Goal: Information Seeking & Learning: Understand process/instructions

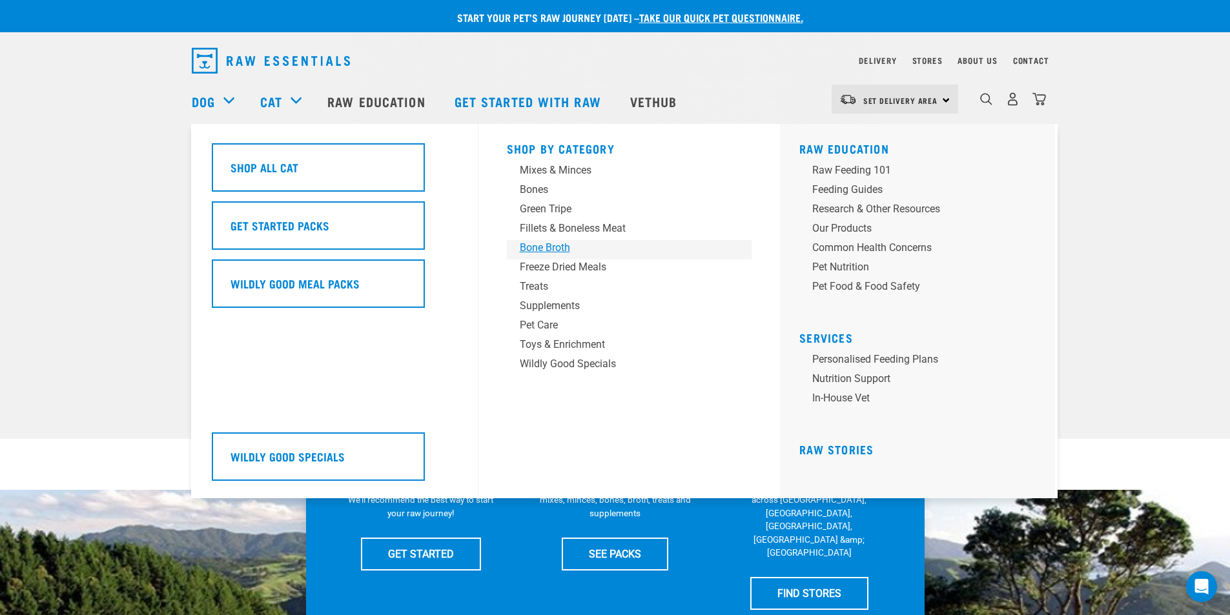
click at [538, 248] on div "Bone Broth" at bounding box center [620, 247] width 201 height 15
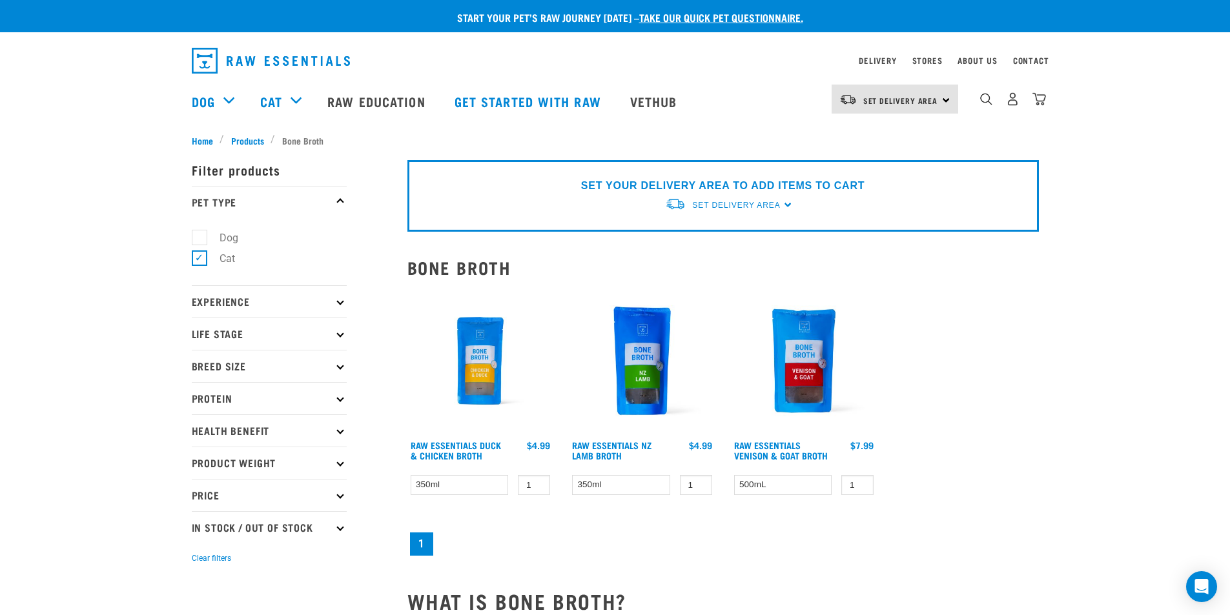
click at [338, 332] on icon at bounding box center [339, 333] width 7 height 7
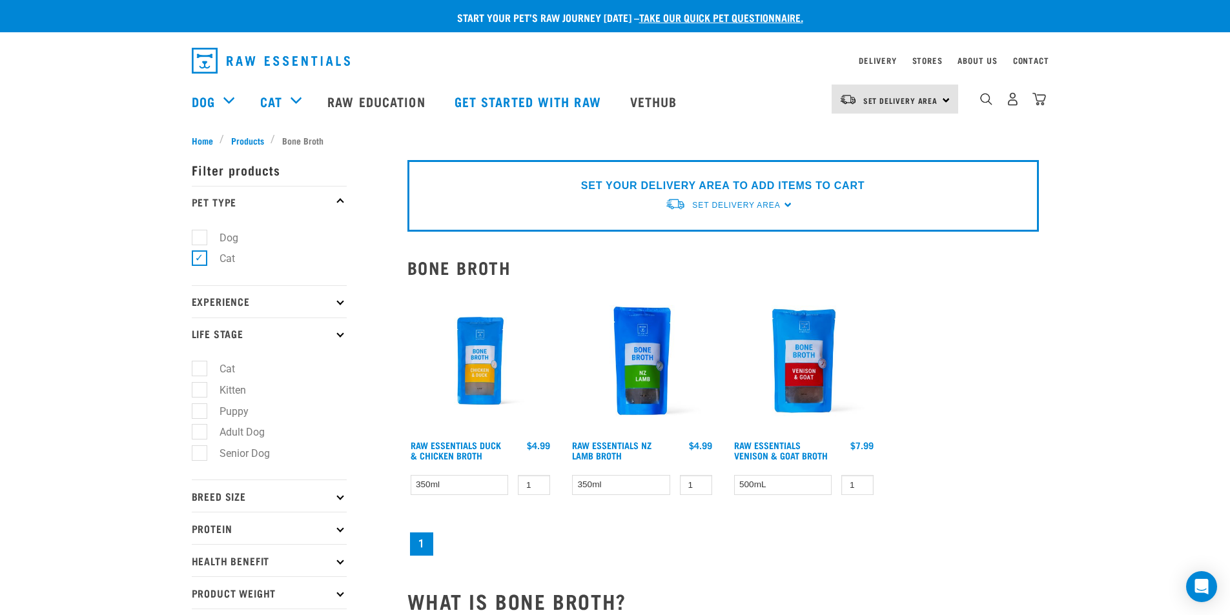
click at [199, 456] on label "Senior Dog" at bounding box center [237, 453] width 76 height 16
click at [198, 456] on input "Senior Dog" at bounding box center [196, 451] width 8 height 8
checkbox input "true"
click at [202, 370] on label "Cat" at bounding box center [219, 369] width 41 height 16
click at [200, 370] on input "Cat" at bounding box center [196, 367] width 8 height 8
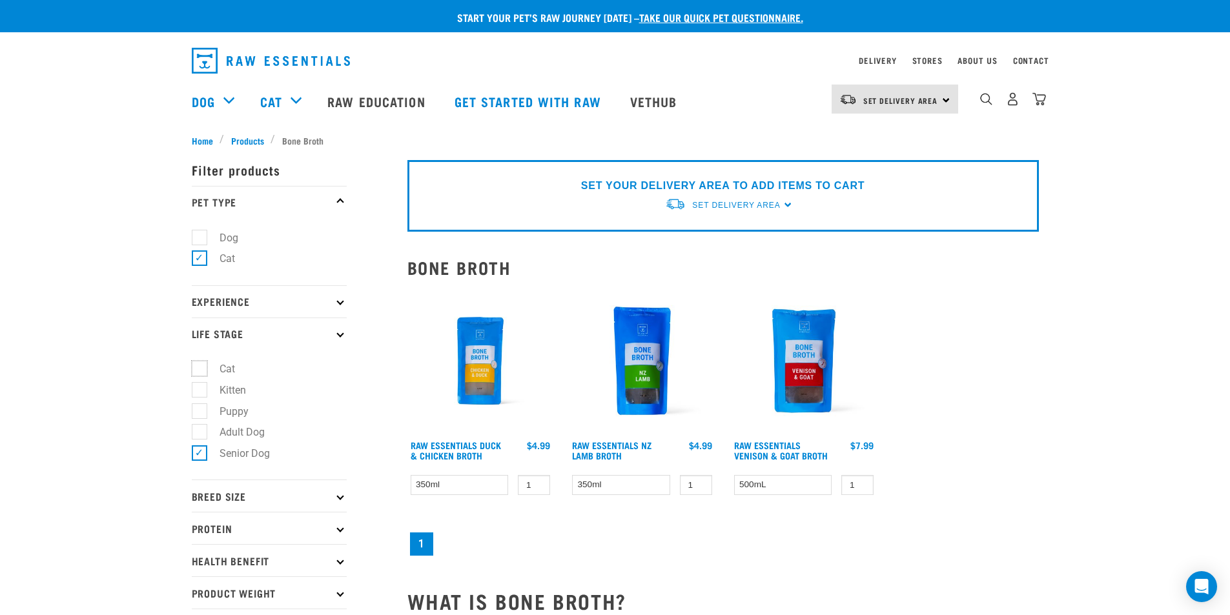
checkbox input "true"
click at [316, 304] on p "Experience" at bounding box center [269, 301] width 155 height 32
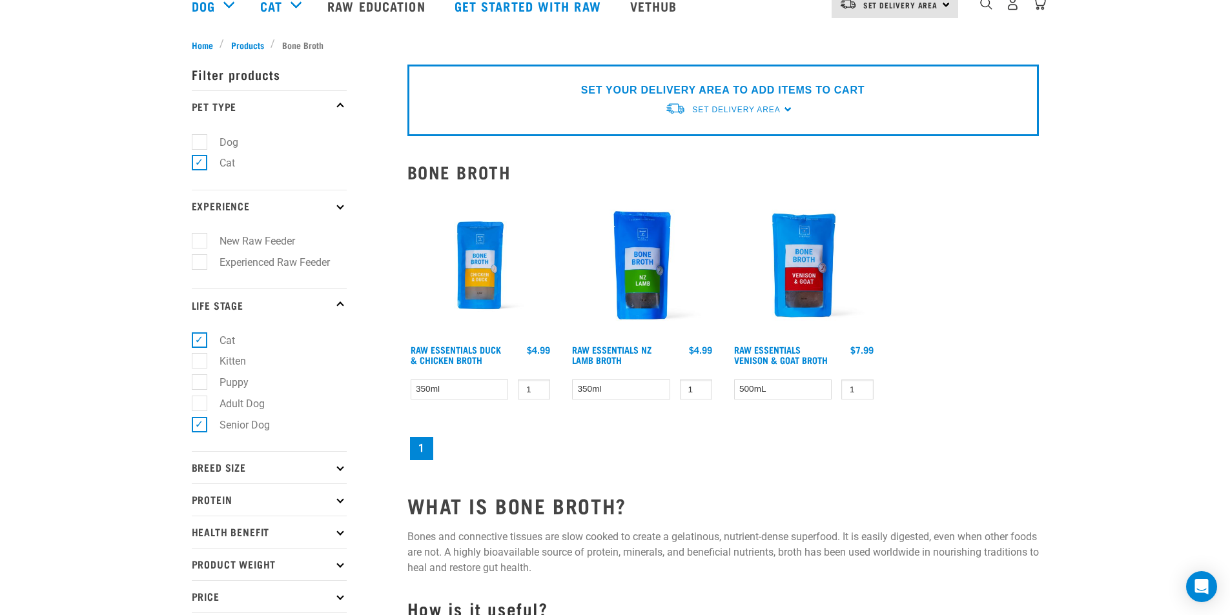
scroll to position [129, 0]
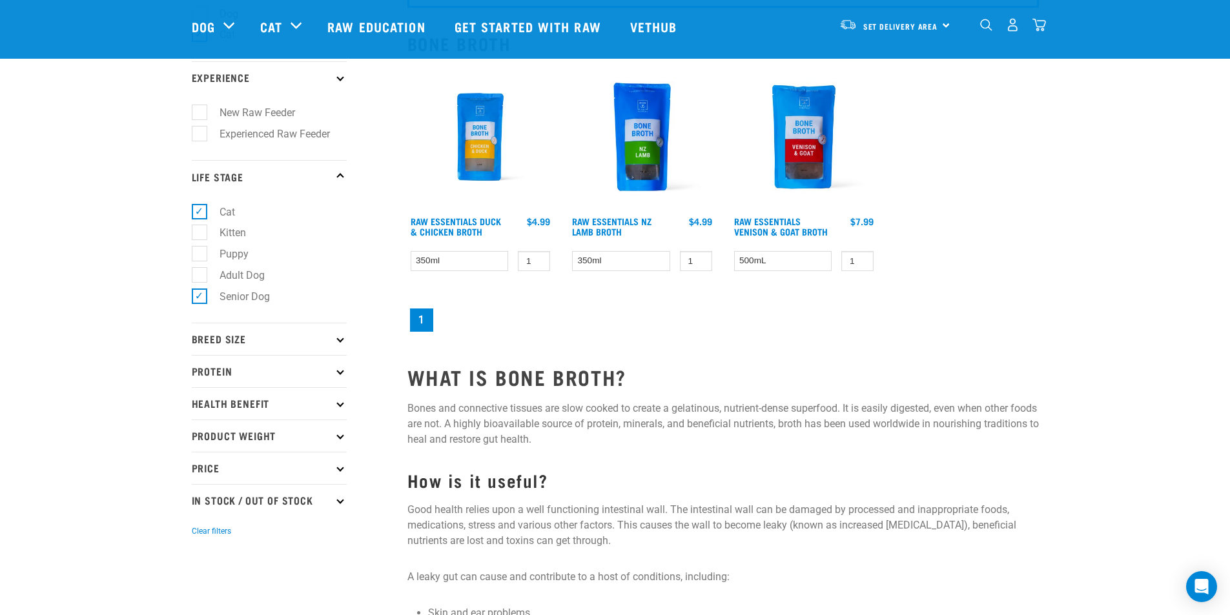
click at [256, 406] on p "Health Benefit" at bounding box center [269, 403] width 155 height 32
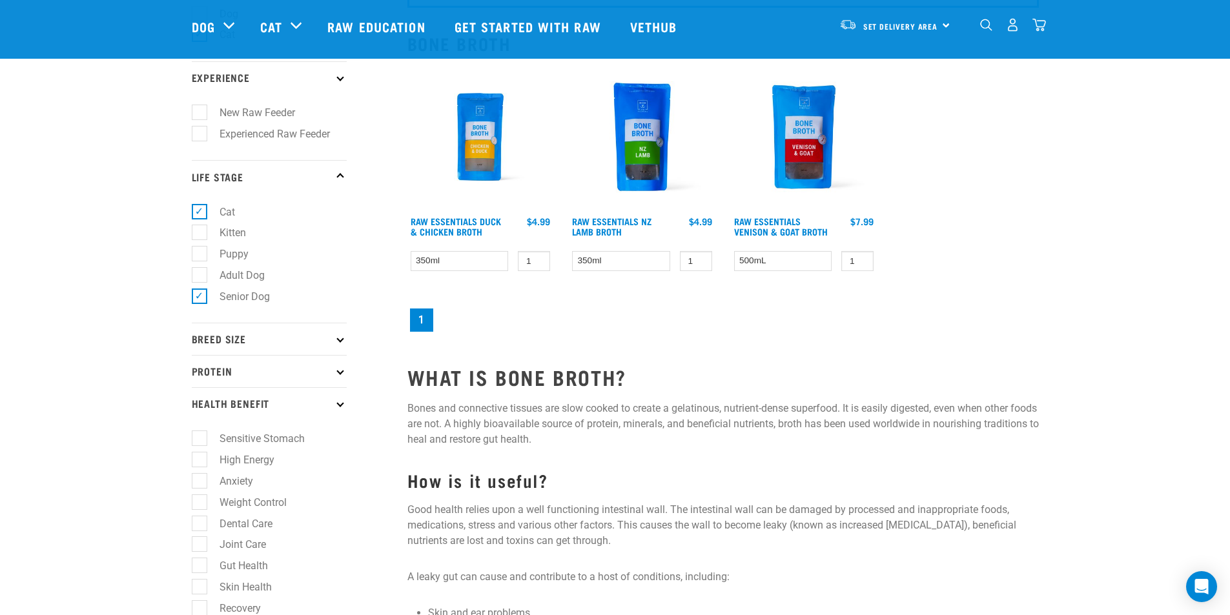
click at [251, 381] on p "Protein" at bounding box center [269, 371] width 155 height 32
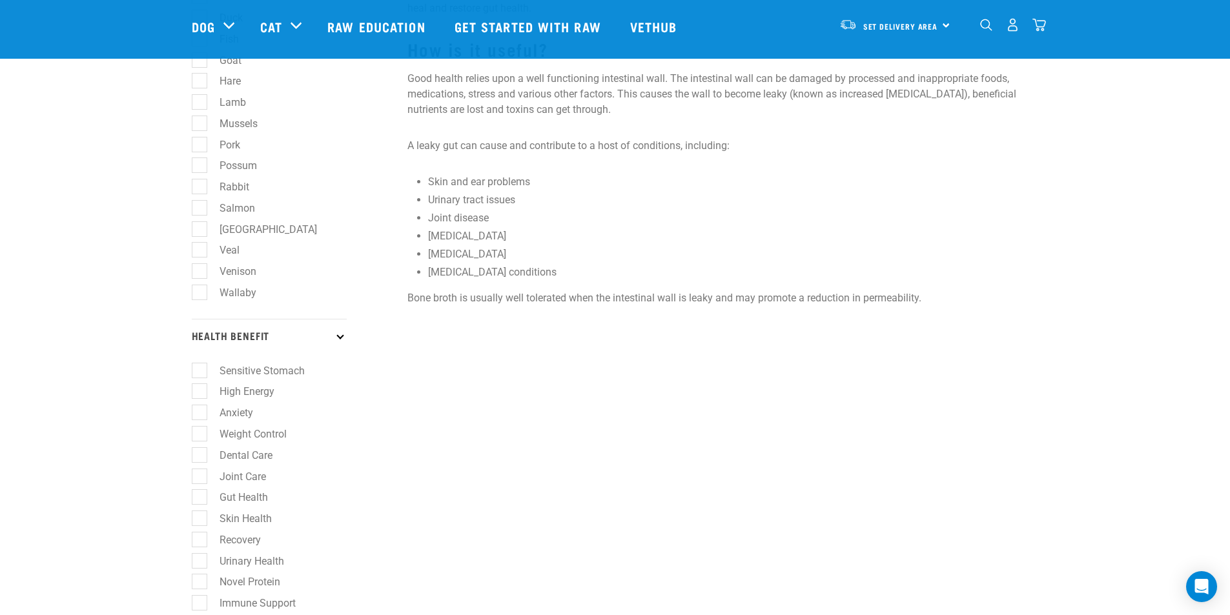
scroll to position [581, 0]
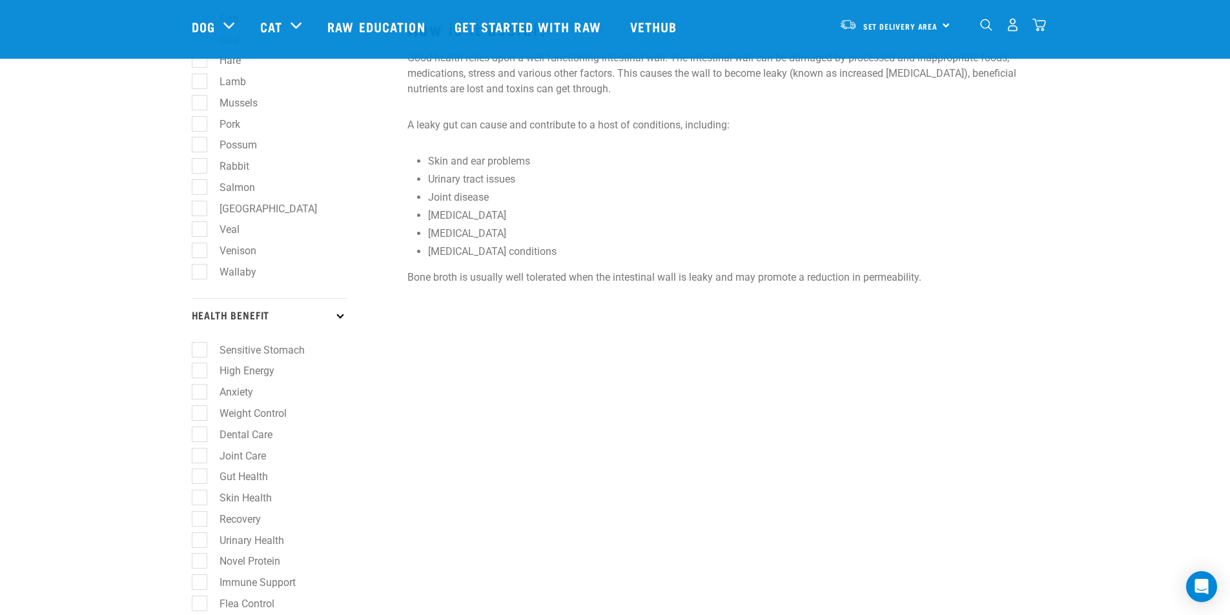
click at [203, 414] on label "Weight Control" at bounding box center [245, 413] width 93 height 16
click at [200, 414] on input "Weight Control" at bounding box center [196, 411] width 8 height 8
checkbox input "true"
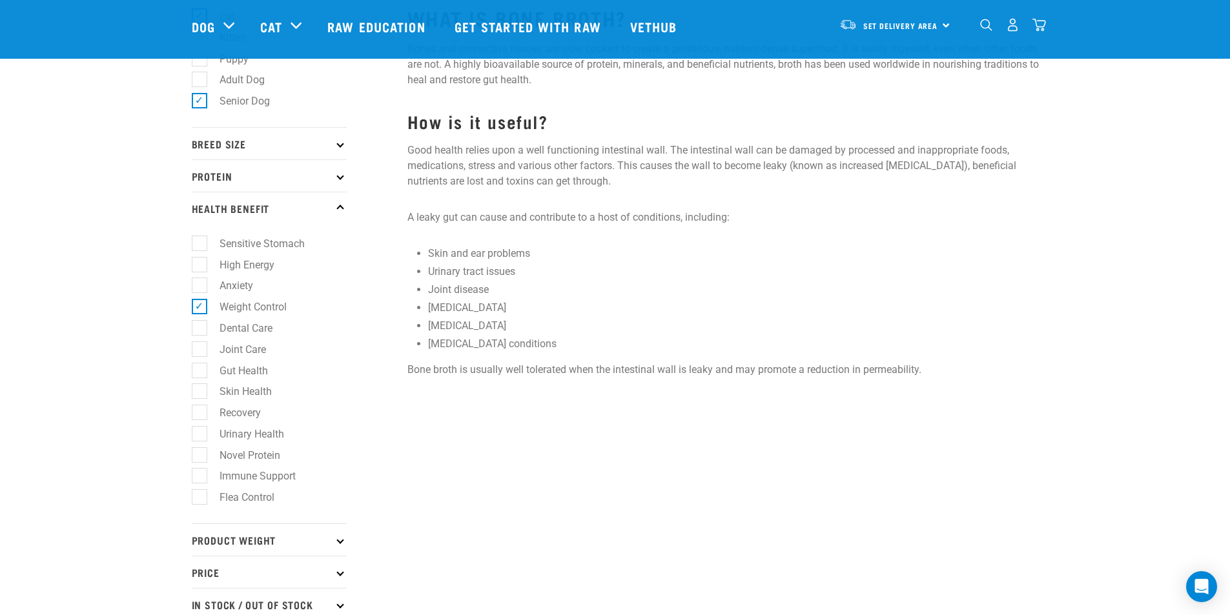
scroll to position [258, 0]
click at [199, 367] on label "Gut Health" at bounding box center [236, 370] width 74 height 16
click at [199, 367] on input "Gut Health" at bounding box center [196, 367] width 8 height 8
checkbox input "true"
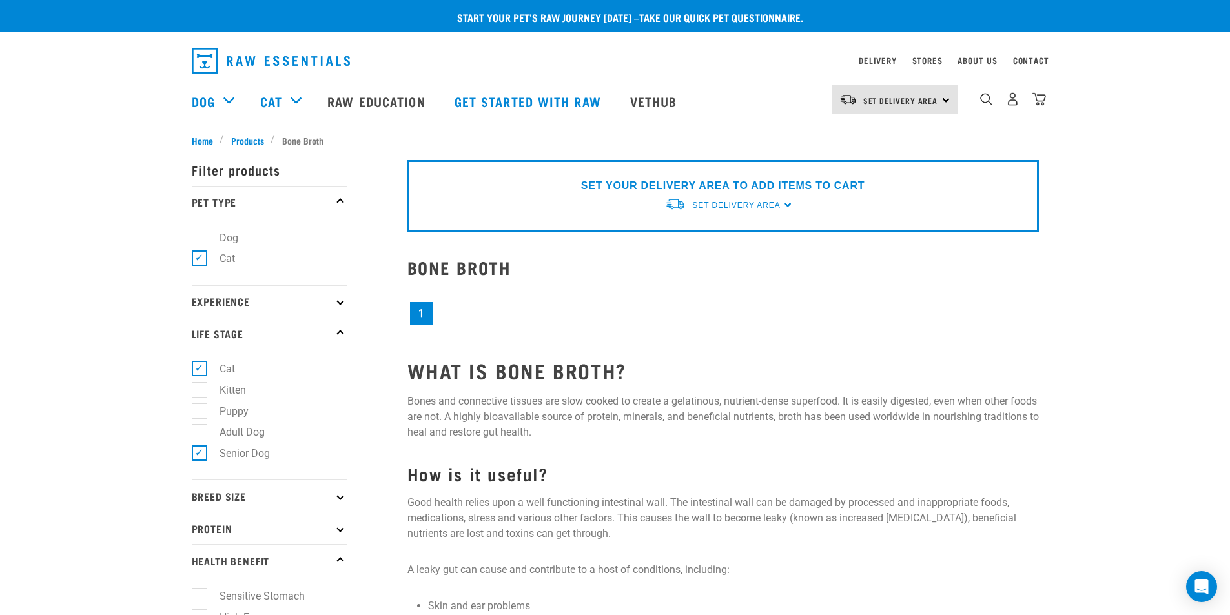
click at [204, 368] on label "Cat" at bounding box center [219, 369] width 41 height 16
click at [200, 368] on input "Cat" at bounding box center [196, 367] width 8 height 8
checkbox input "false"
click at [202, 239] on label "Dog" at bounding box center [221, 238] width 45 height 16
click at [200, 239] on input "Dog" at bounding box center [196, 235] width 8 height 8
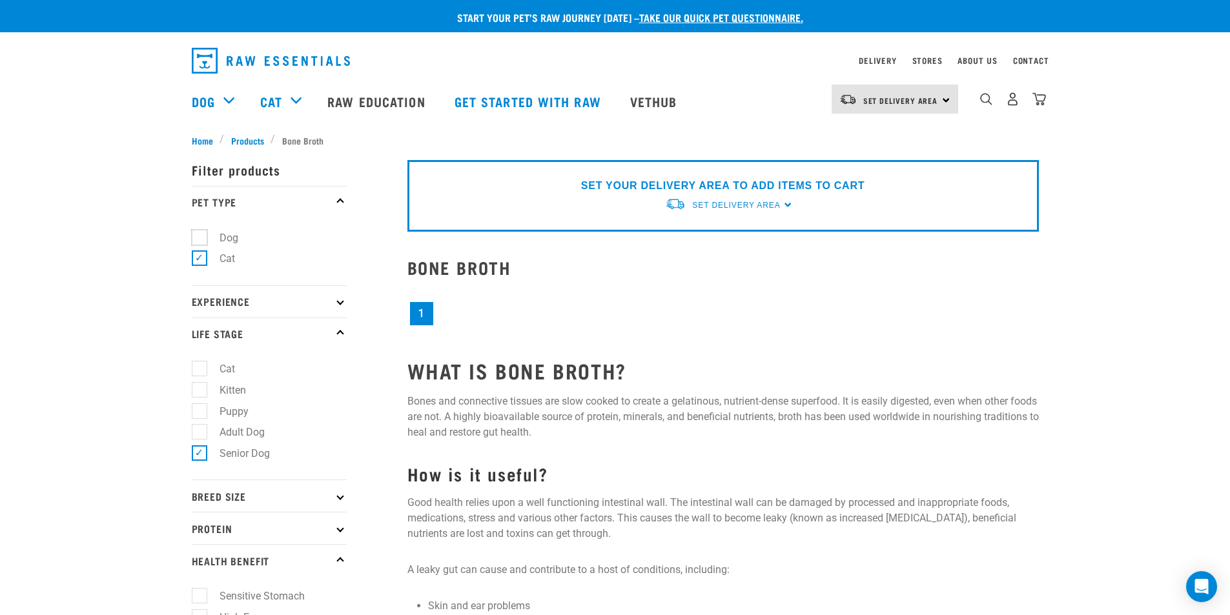
checkbox input "true"
click at [202, 254] on label "Cat" at bounding box center [219, 258] width 41 height 16
click at [200, 254] on input "Cat" at bounding box center [196, 256] width 8 height 8
checkbox input "false"
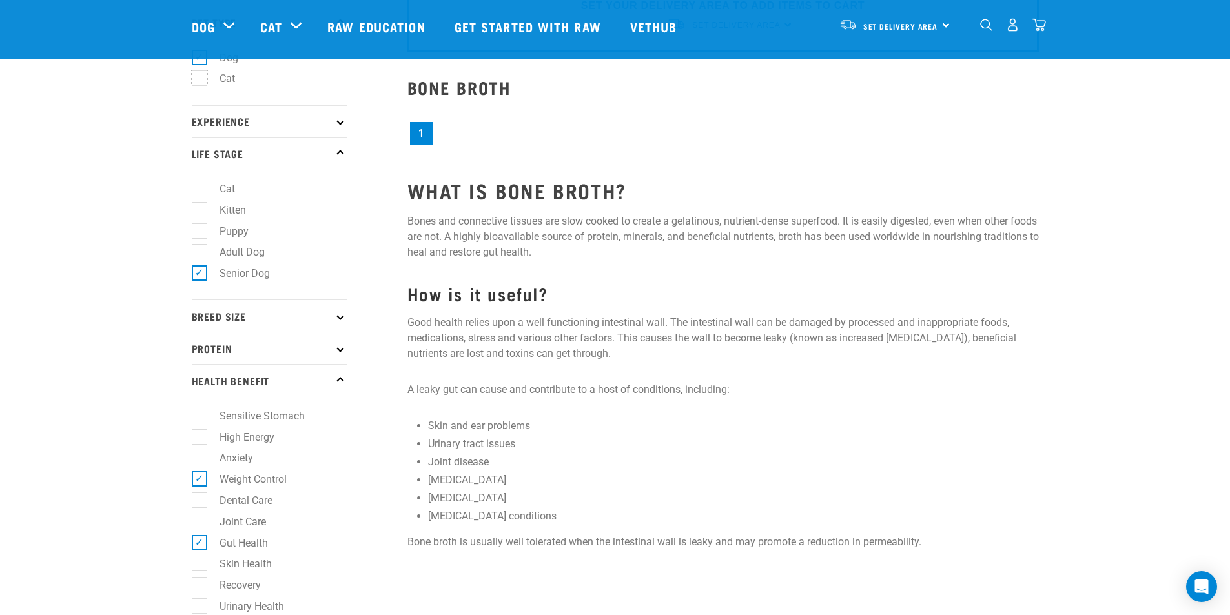
scroll to position [128, 0]
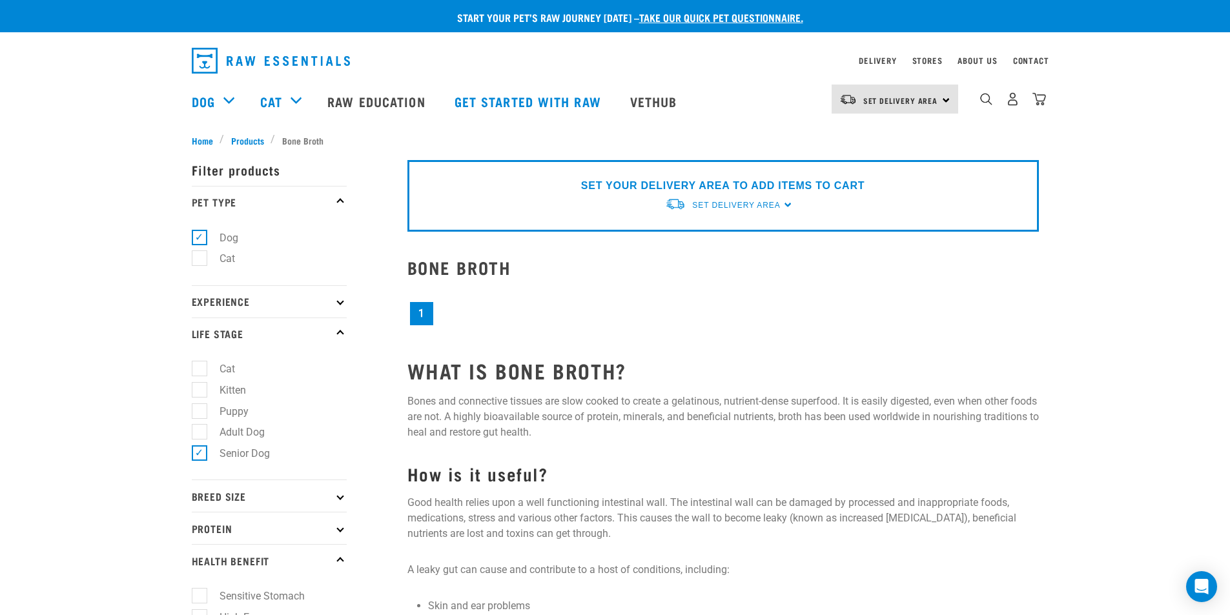
click at [247, 61] on img "dropdown navigation" at bounding box center [271, 61] width 158 height 26
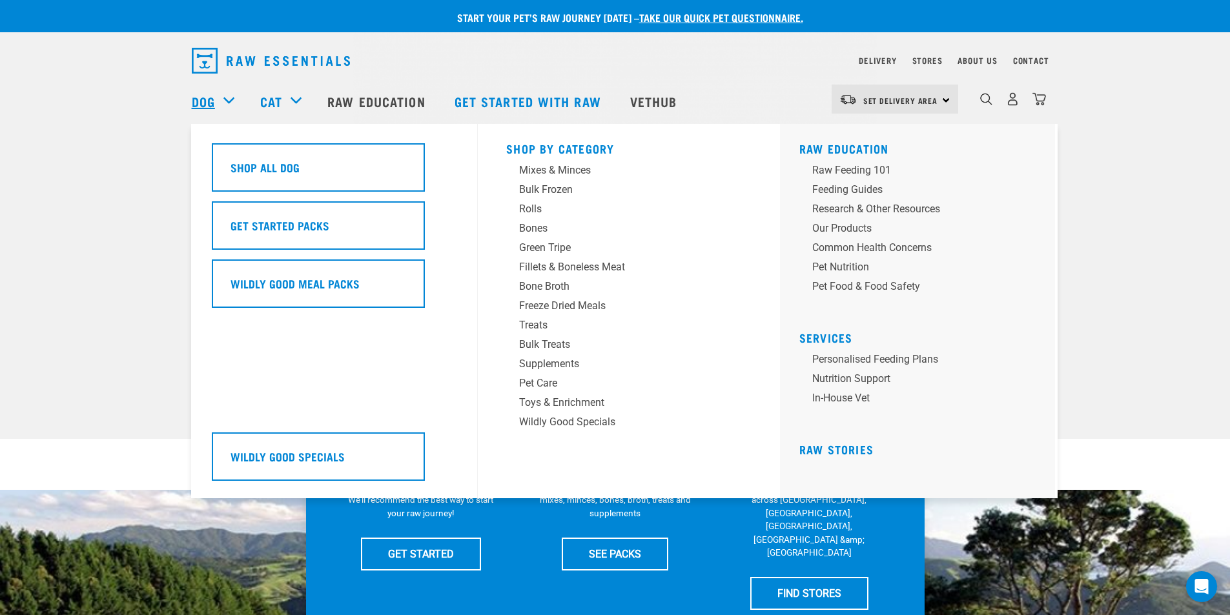
click at [205, 103] on link "Dog" at bounding box center [203, 101] width 23 height 19
click at [227, 98] on div "Dog" at bounding box center [220, 102] width 56 height 52
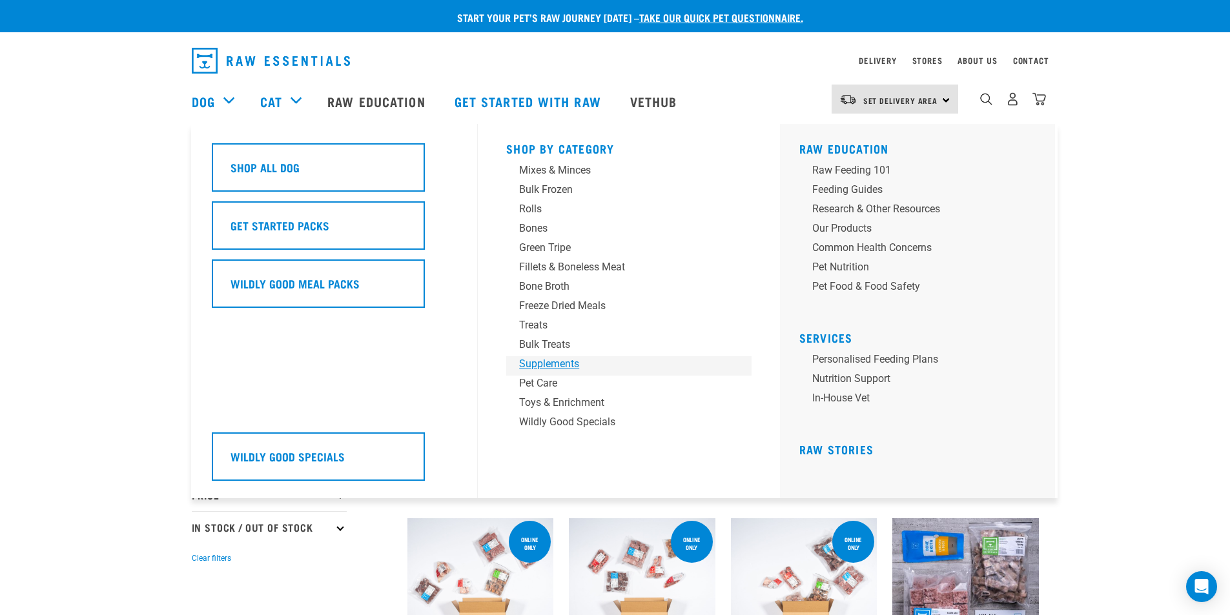
click at [545, 362] on div "Supplements" at bounding box center [619, 363] width 201 height 15
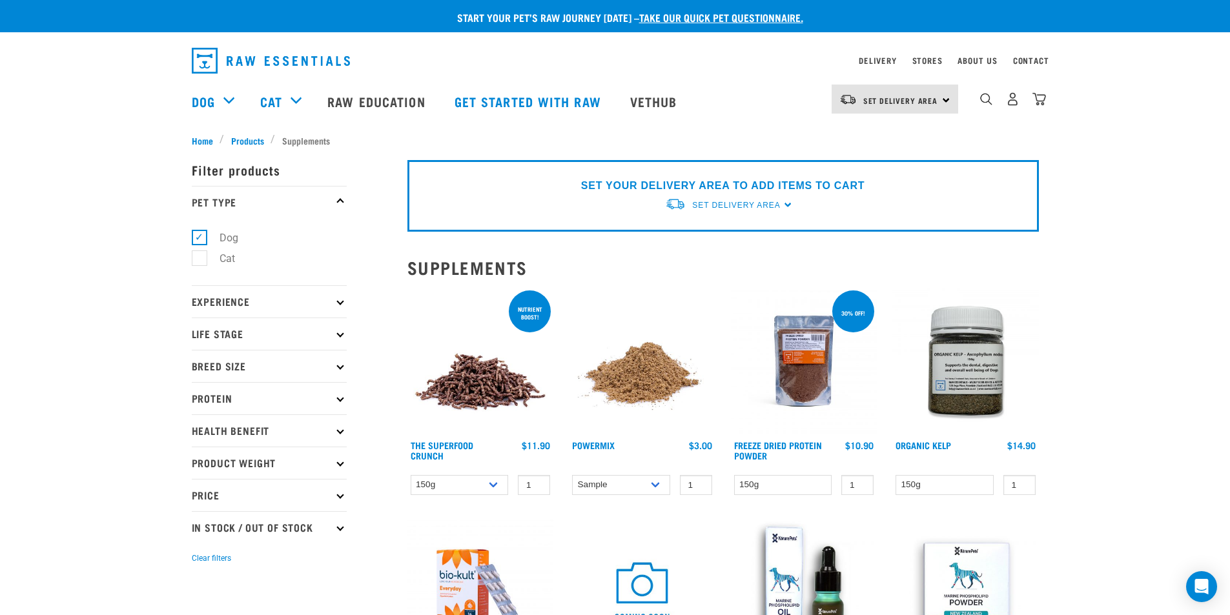
scroll to position [65, 0]
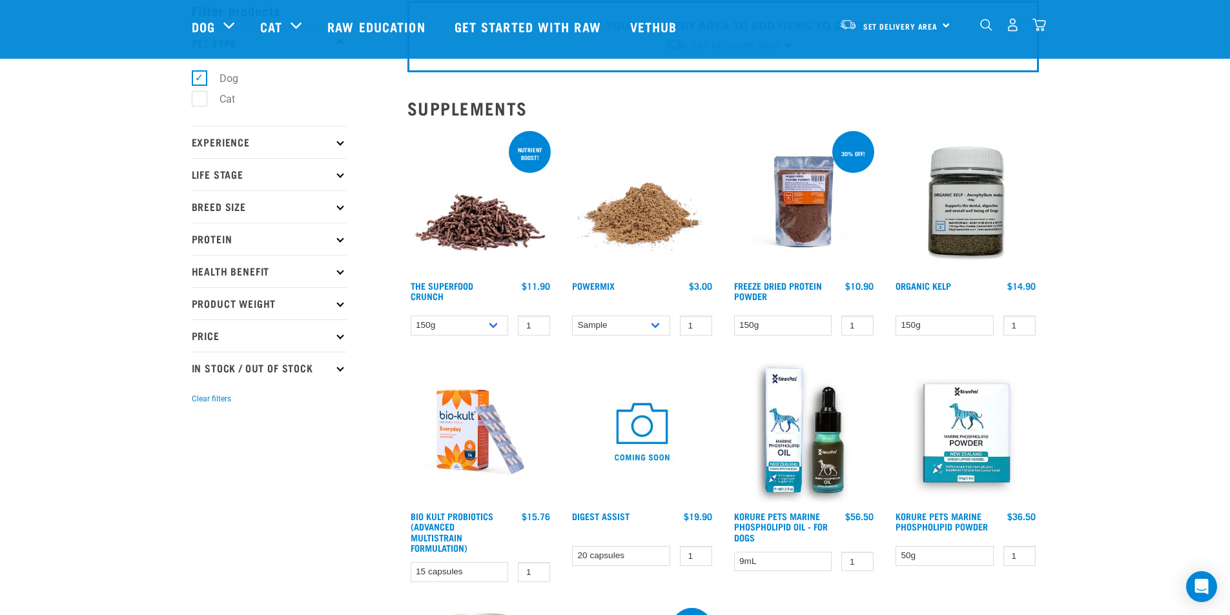
click at [971, 242] on img at bounding box center [965, 201] width 147 height 147
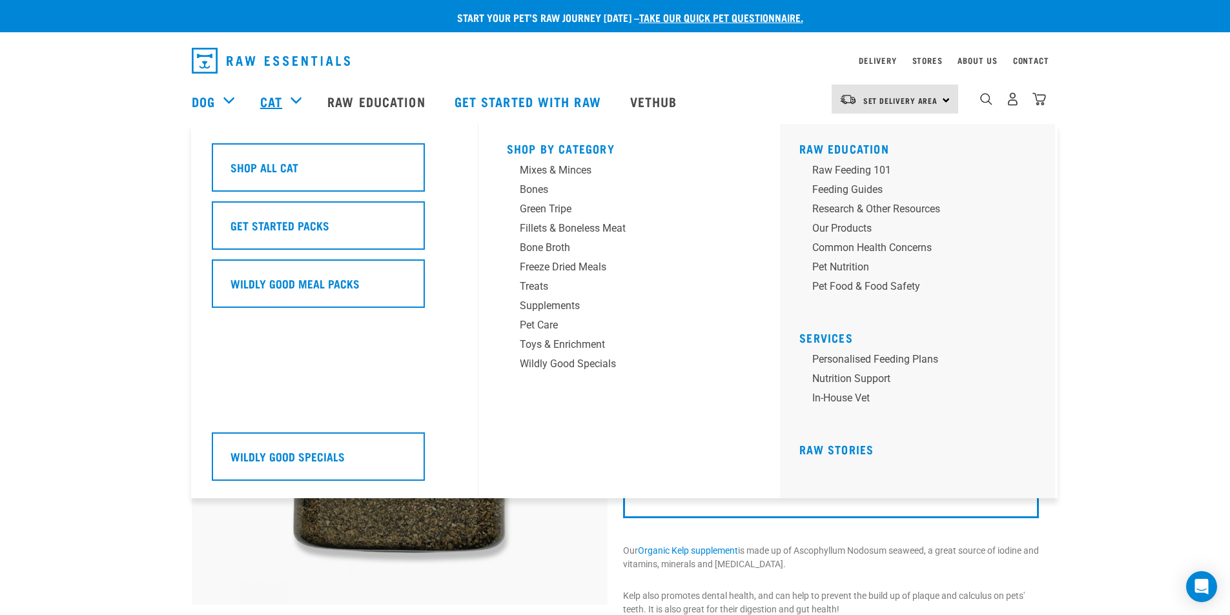
click at [272, 103] on link "Cat" at bounding box center [271, 101] width 22 height 19
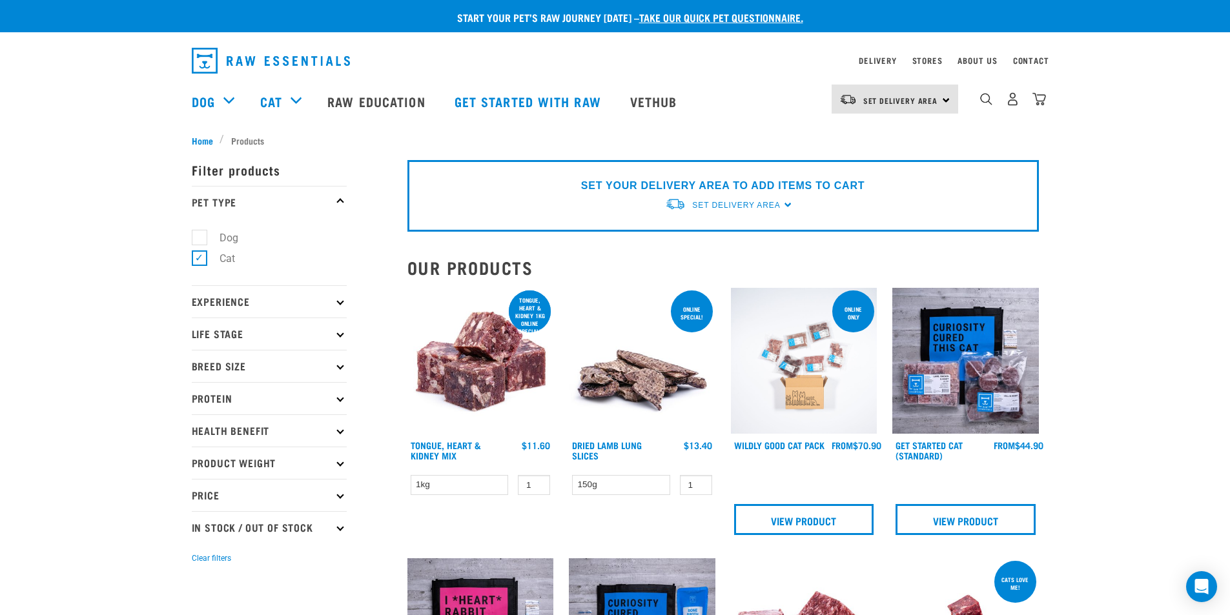
click at [340, 305] on p "Experience" at bounding box center [269, 301] width 155 height 32
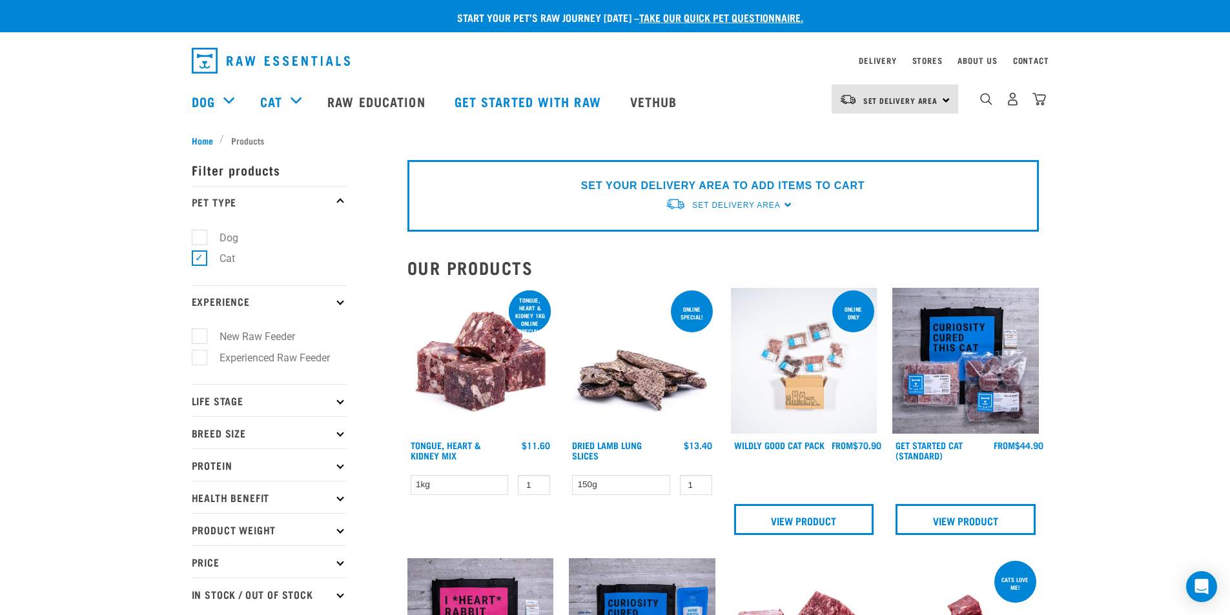
click at [336, 307] on p "Experience" at bounding box center [269, 301] width 155 height 32
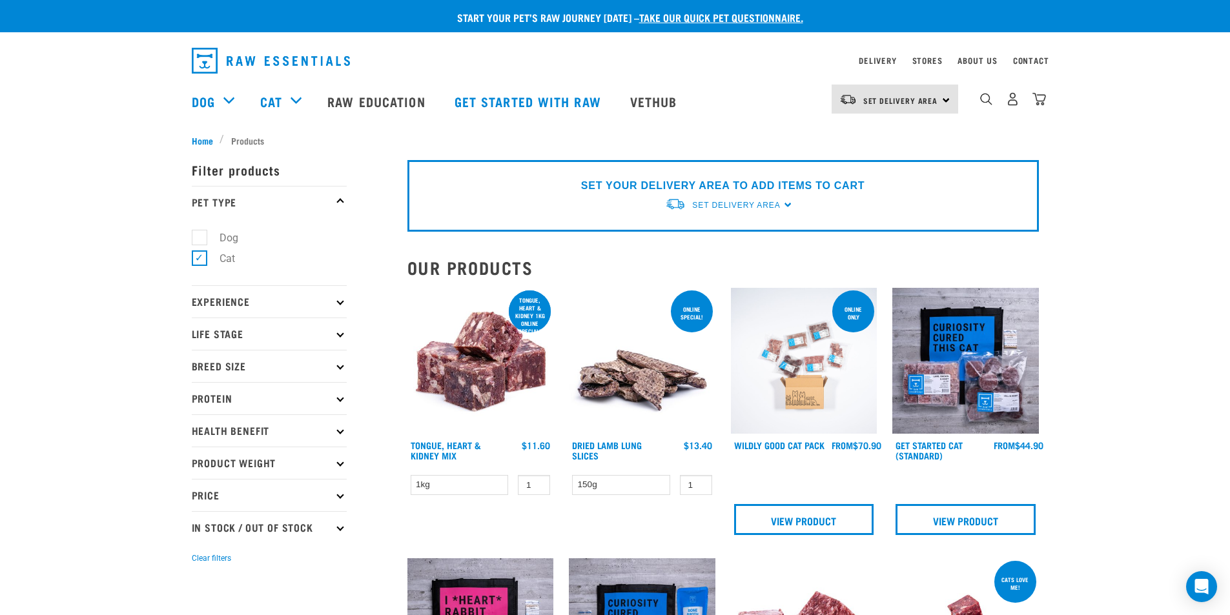
click at [336, 332] on p "Life Stage" at bounding box center [269, 334] width 155 height 32
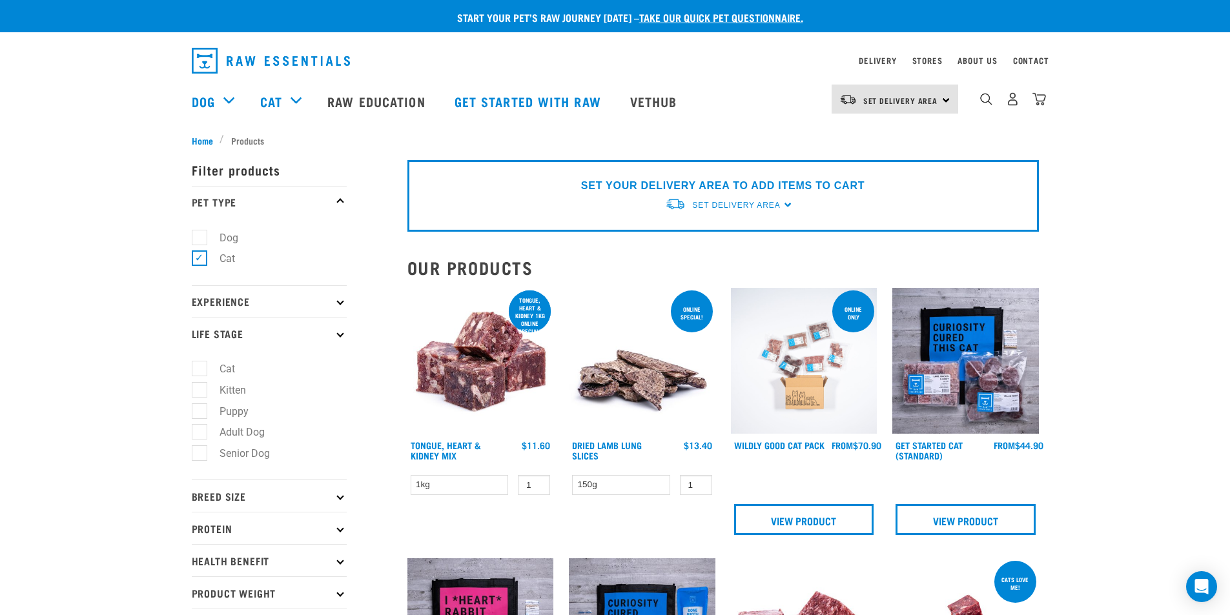
click at [204, 369] on label "Cat" at bounding box center [219, 369] width 41 height 16
click at [200, 369] on input "Cat" at bounding box center [196, 367] width 8 height 8
checkbox input "true"
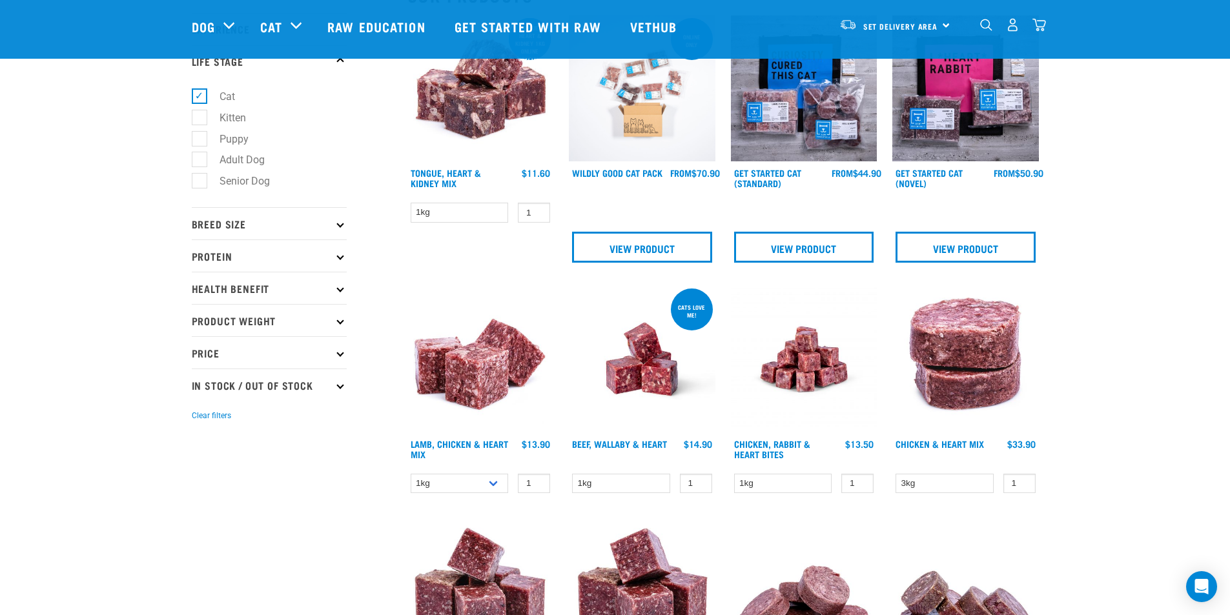
scroll to position [194, 0]
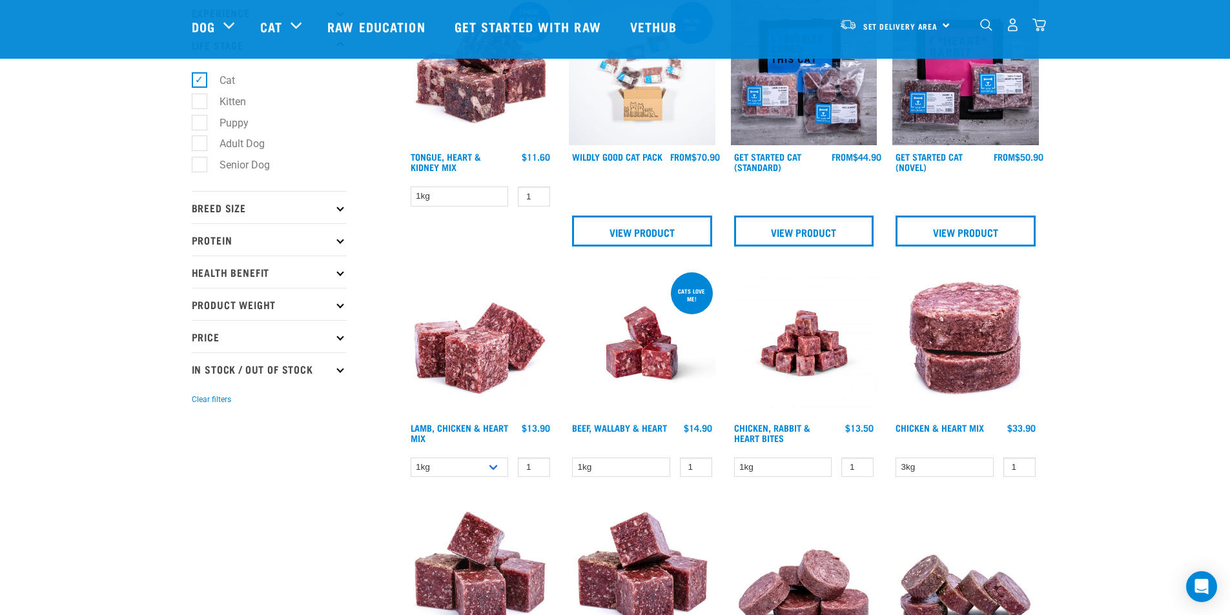
click at [250, 216] on p "Breed Size" at bounding box center [269, 207] width 155 height 32
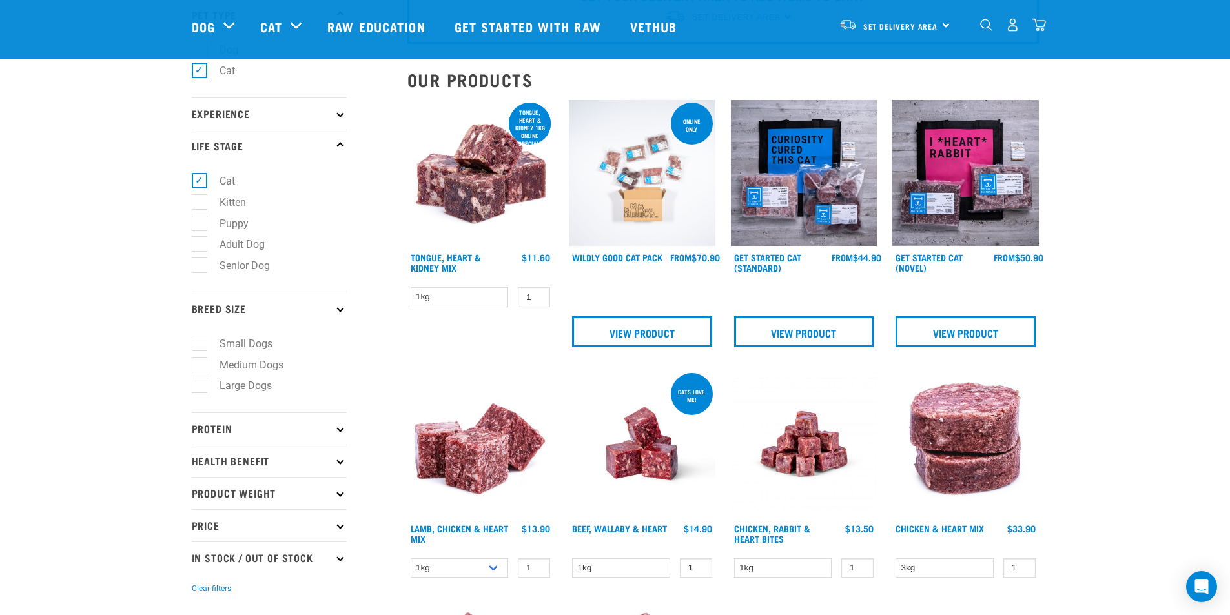
scroll to position [0, 0]
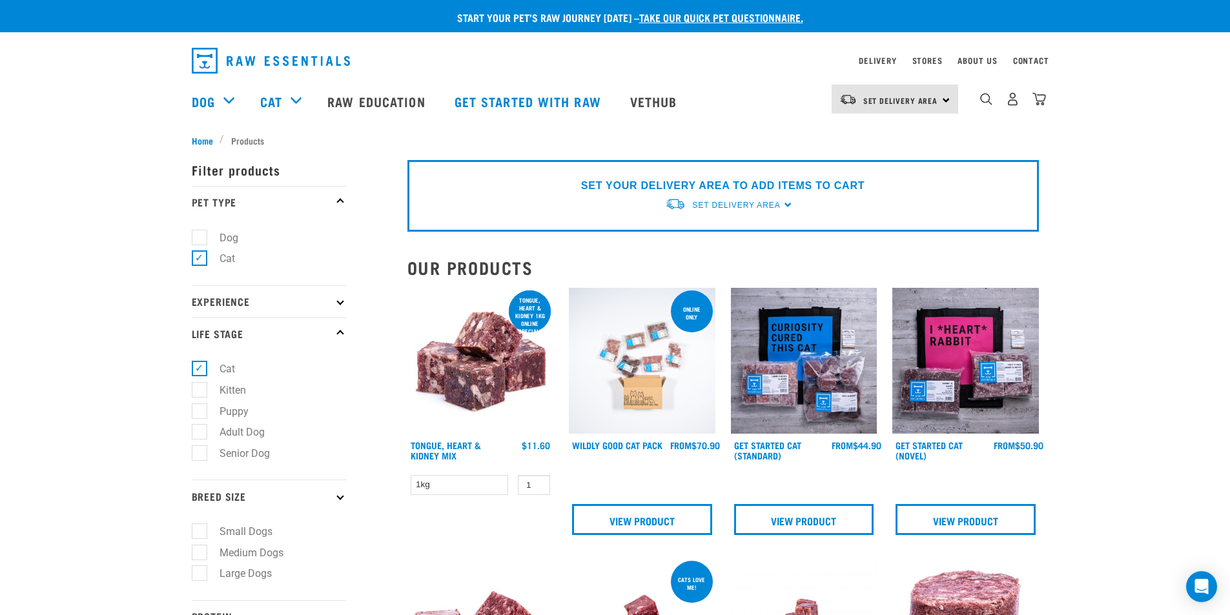
click at [218, 173] on p "Filter products" at bounding box center [269, 170] width 155 height 32
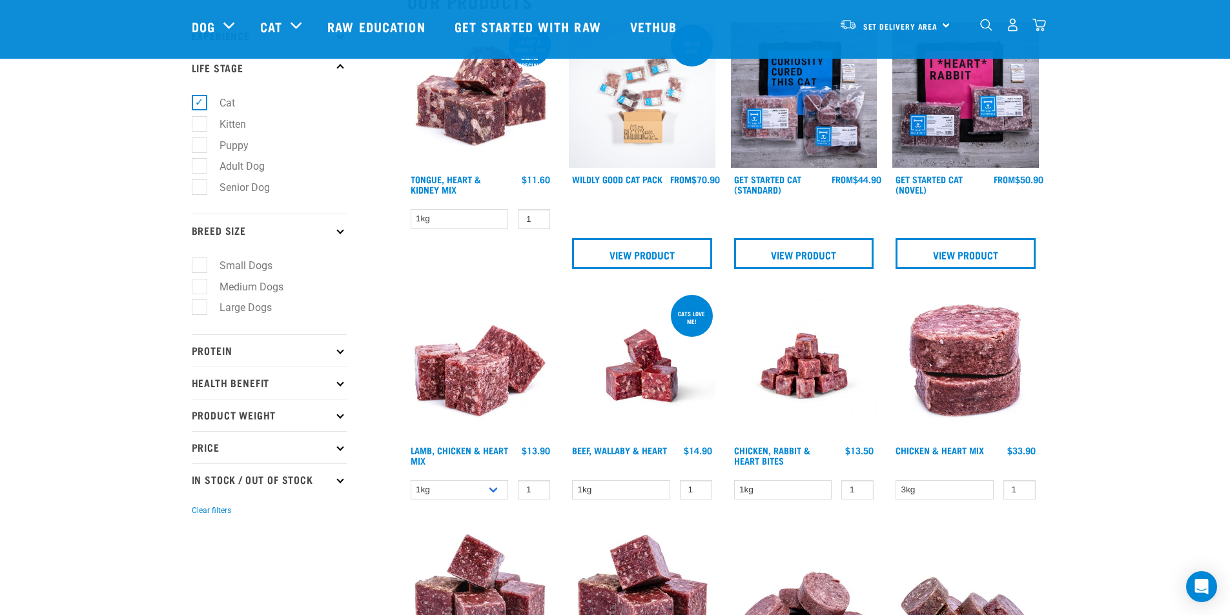
scroll to position [194, 0]
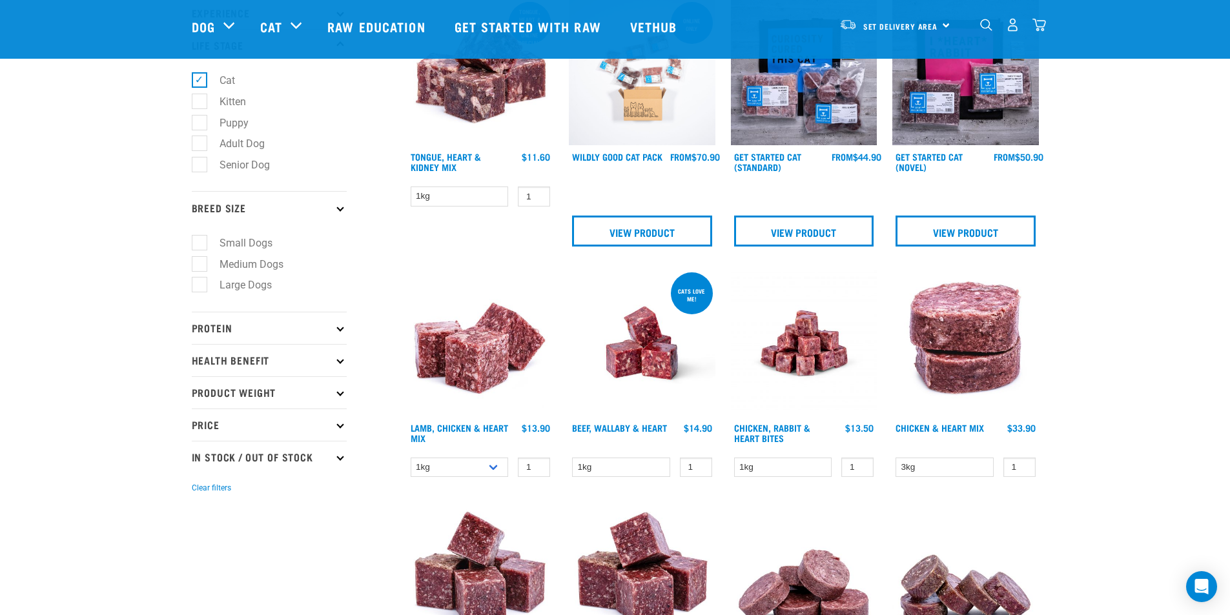
click at [221, 356] on p "Health Benefit" at bounding box center [269, 360] width 155 height 32
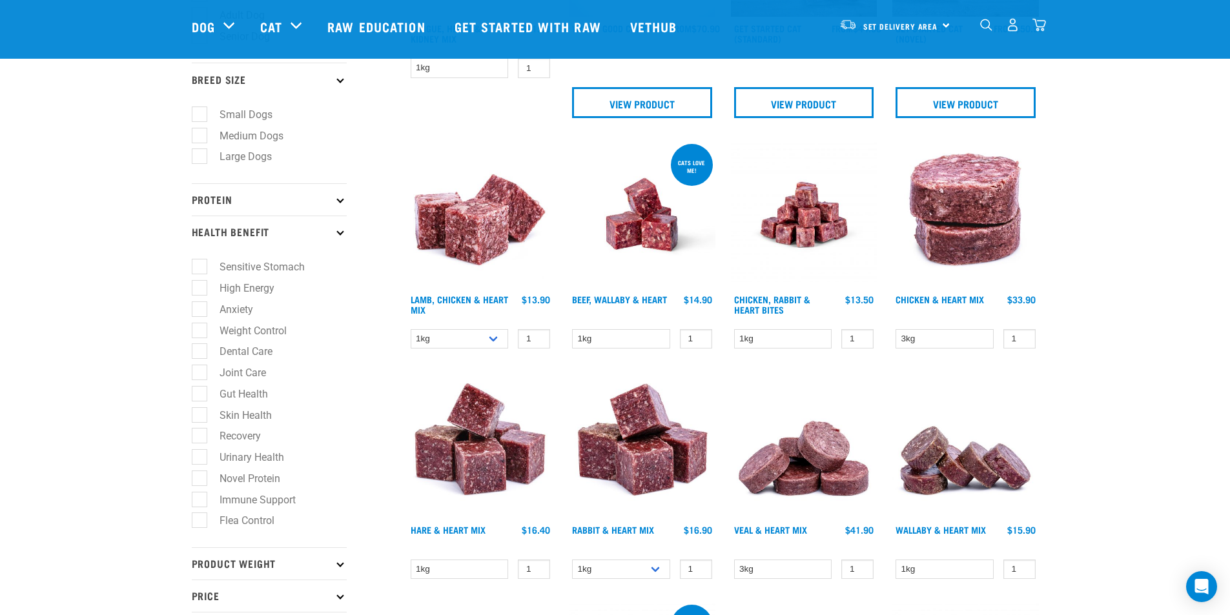
scroll to position [323, 0]
click at [202, 311] on label "Anxiety" at bounding box center [228, 309] width 59 height 16
click at [200, 311] on input "Anxiety" at bounding box center [196, 306] width 8 height 8
checkbox input "true"
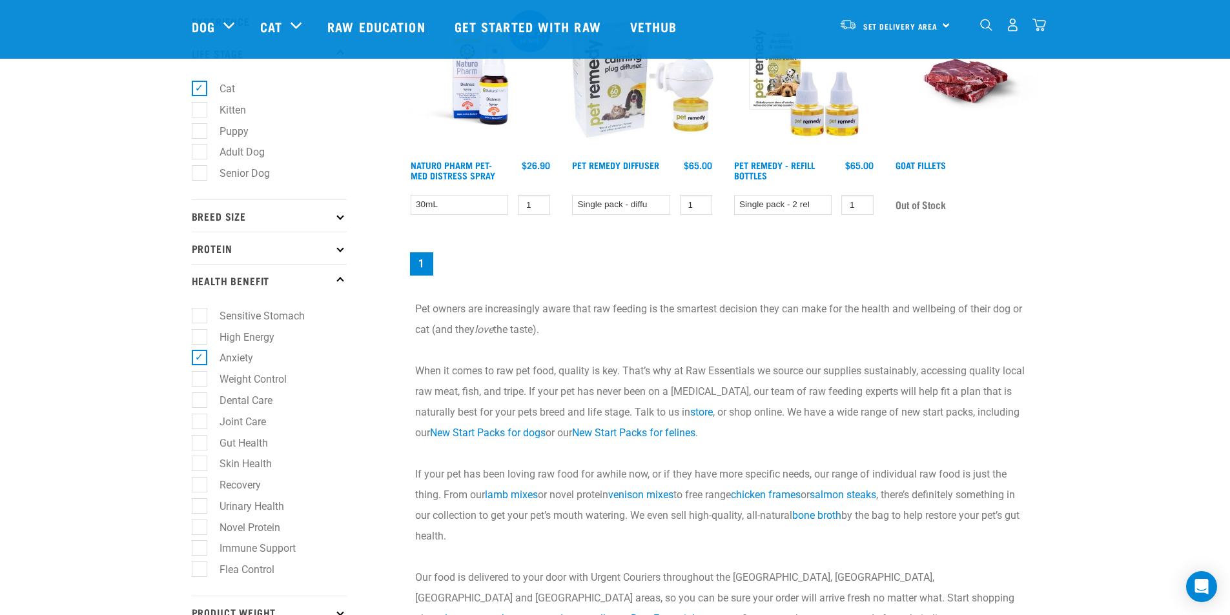
scroll to position [194, 0]
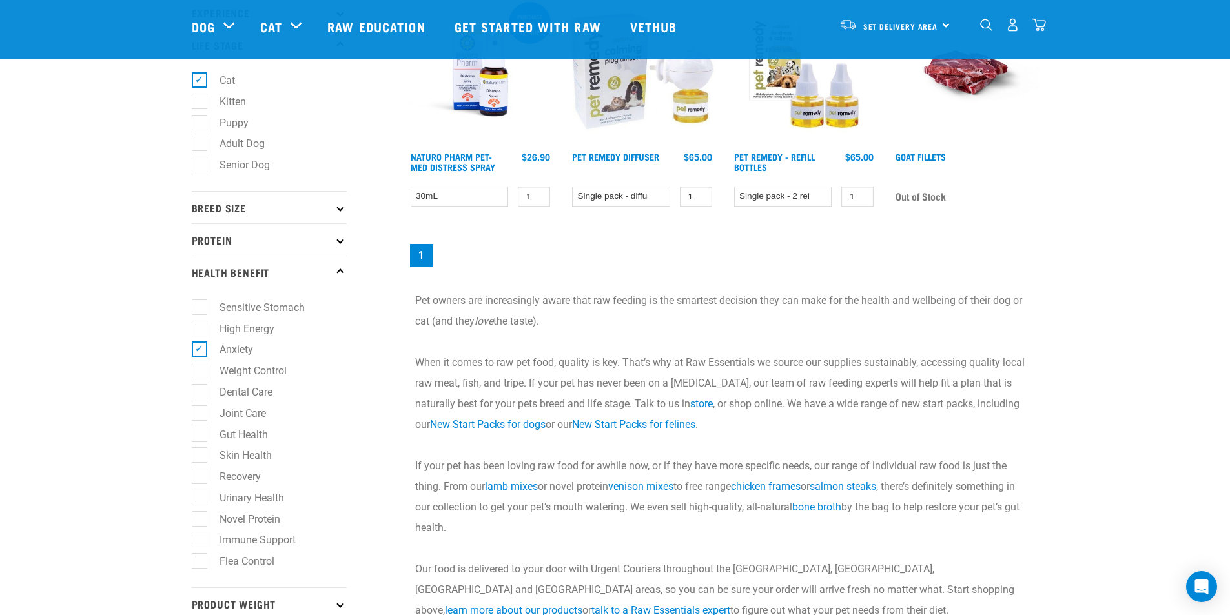
click at [200, 351] on label "Anxiety" at bounding box center [228, 349] width 59 height 16
click at [200, 351] on input "Anxiety" at bounding box center [196, 347] width 8 height 8
checkbox input "false"
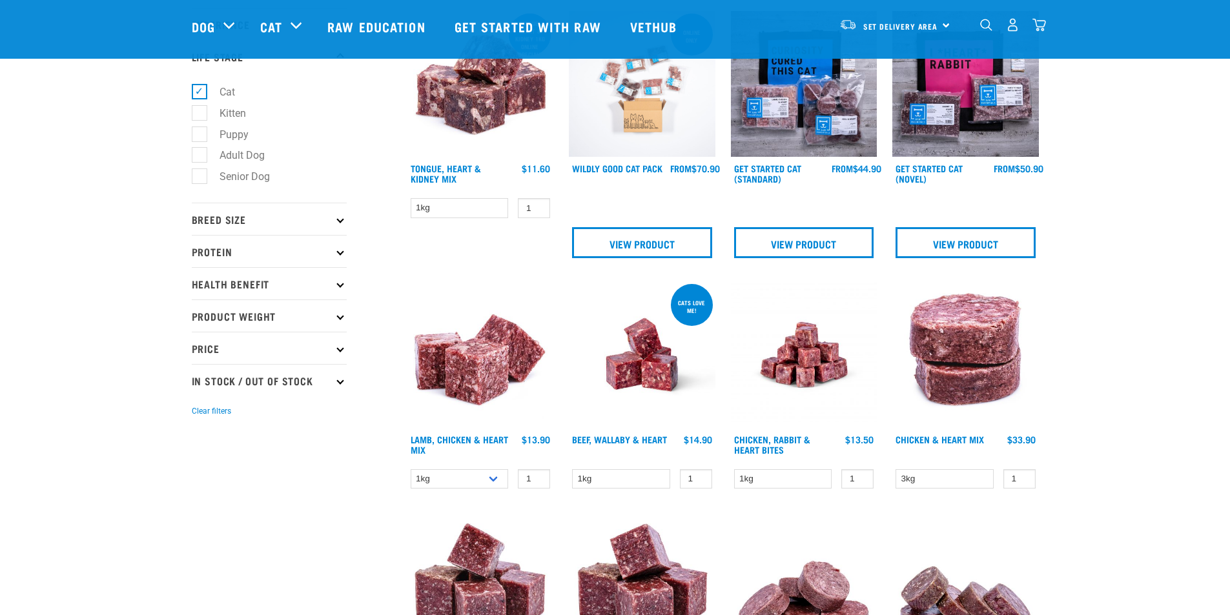
scroll to position [194, 0]
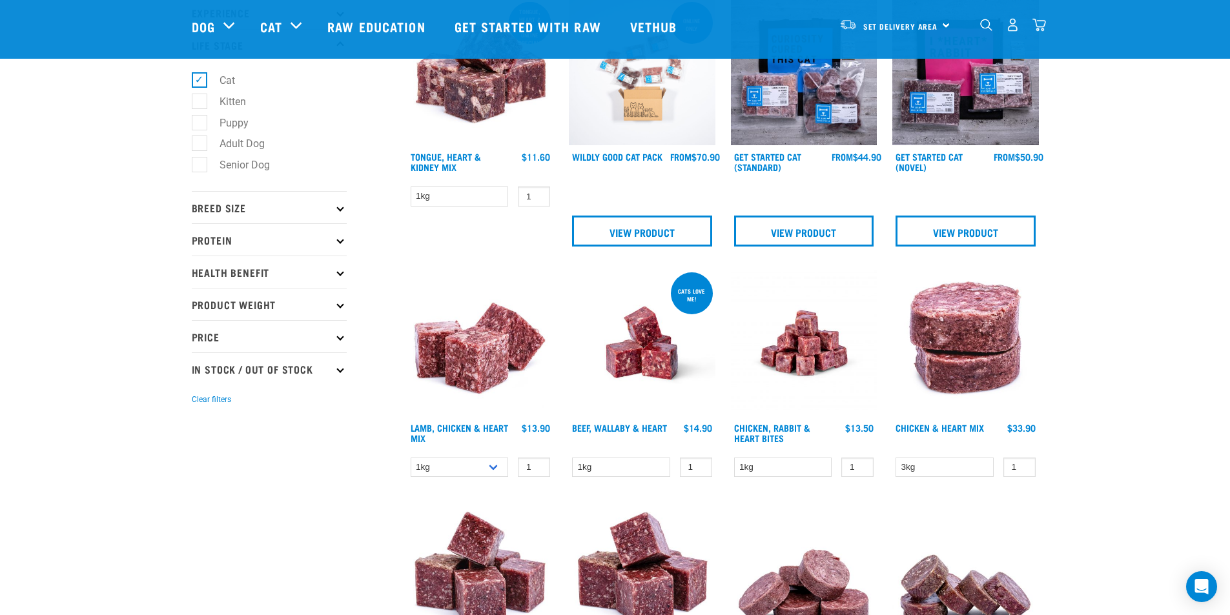
click at [214, 275] on p "Health Benefit" at bounding box center [269, 272] width 155 height 32
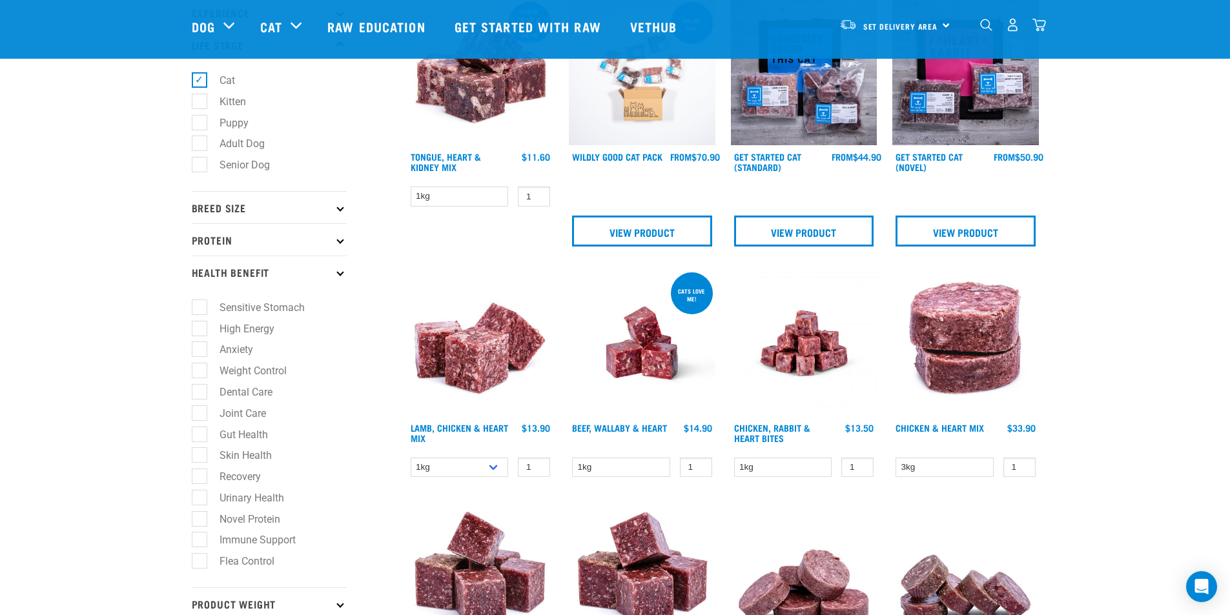
click at [199, 434] on label "Gut Health" at bounding box center [236, 435] width 74 height 16
click at [199, 434] on input "Gut Health" at bounding box center [196, 432] width 8 height 8
checkbox input "true"
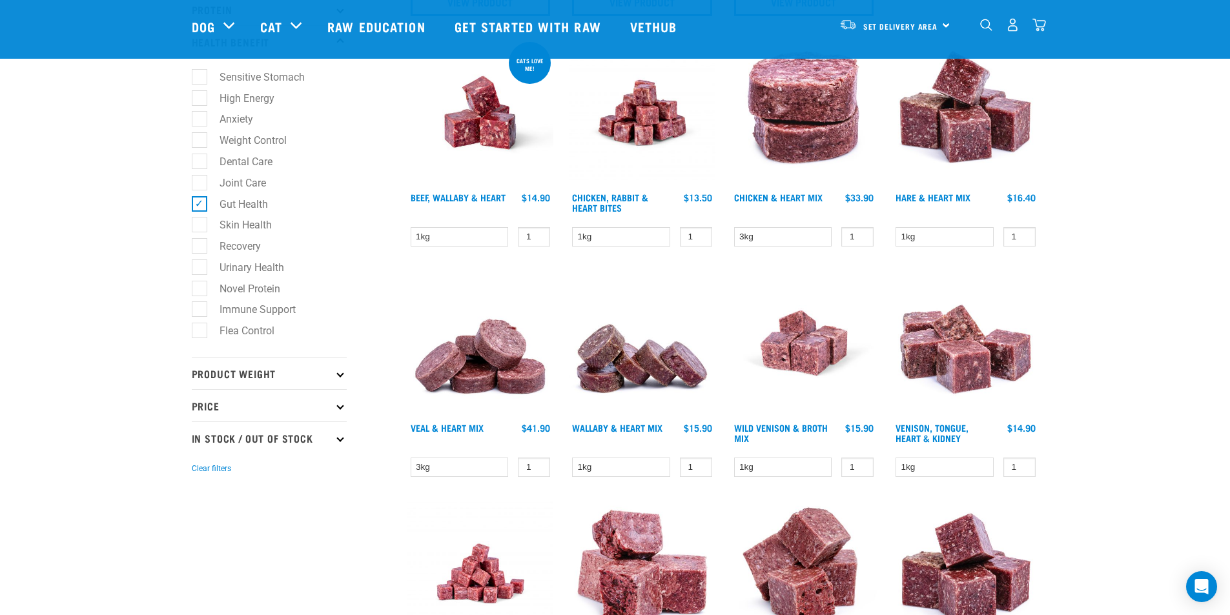
scroll to position [452, 0]
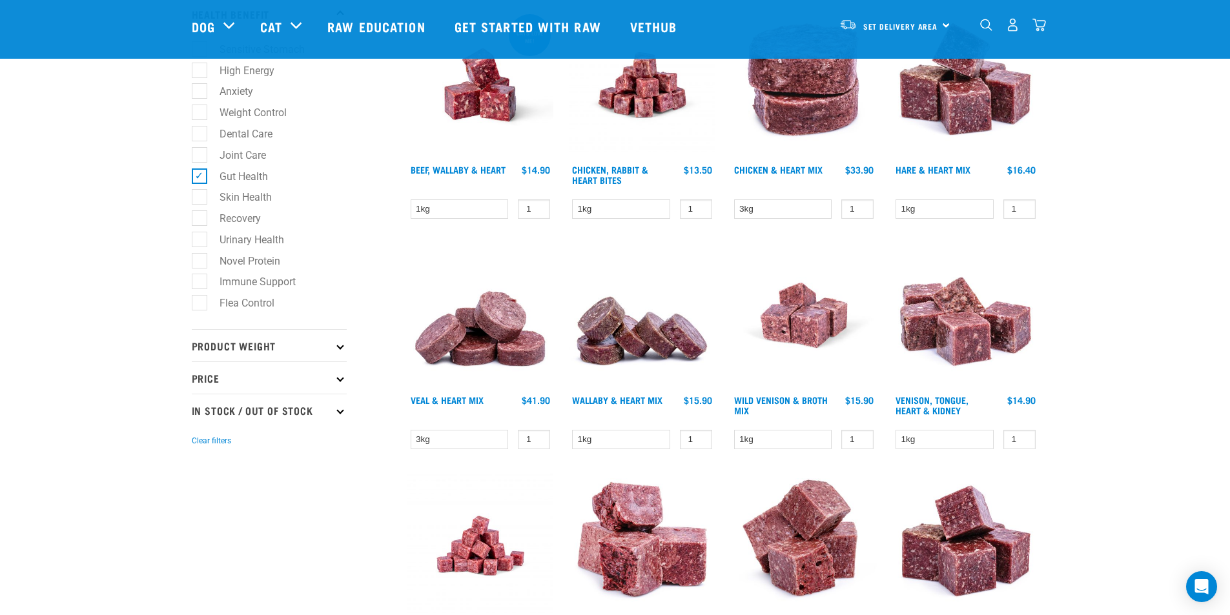
click at [201, 180] on label "Gut Health" at bounding box center [236, 176] width 74 height 16
click at [200, 178] on input "Gut Health" at bounding box center [196, 174] width 8 height 8
checkbox input "false"
click at [200, 261] on label "Novel Protein" at bounding box center [242, 261] width 87 height 16
click at [200, 261] on input "Novel Protein" at bounding box center [196, 258] width 8 height 8
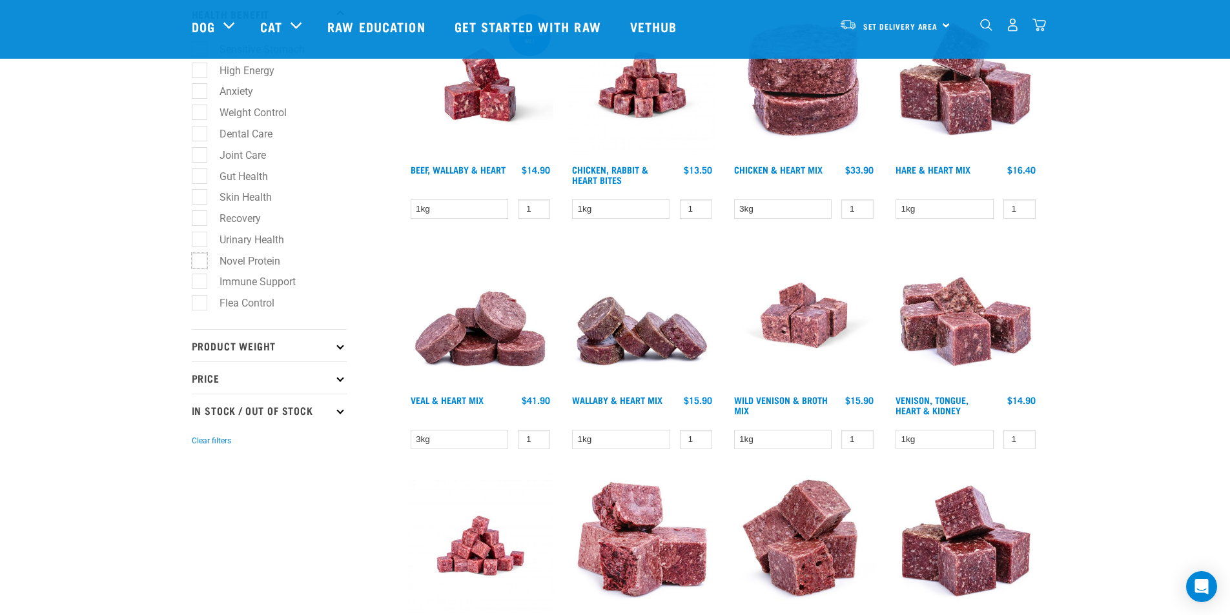
checkbox input "true"
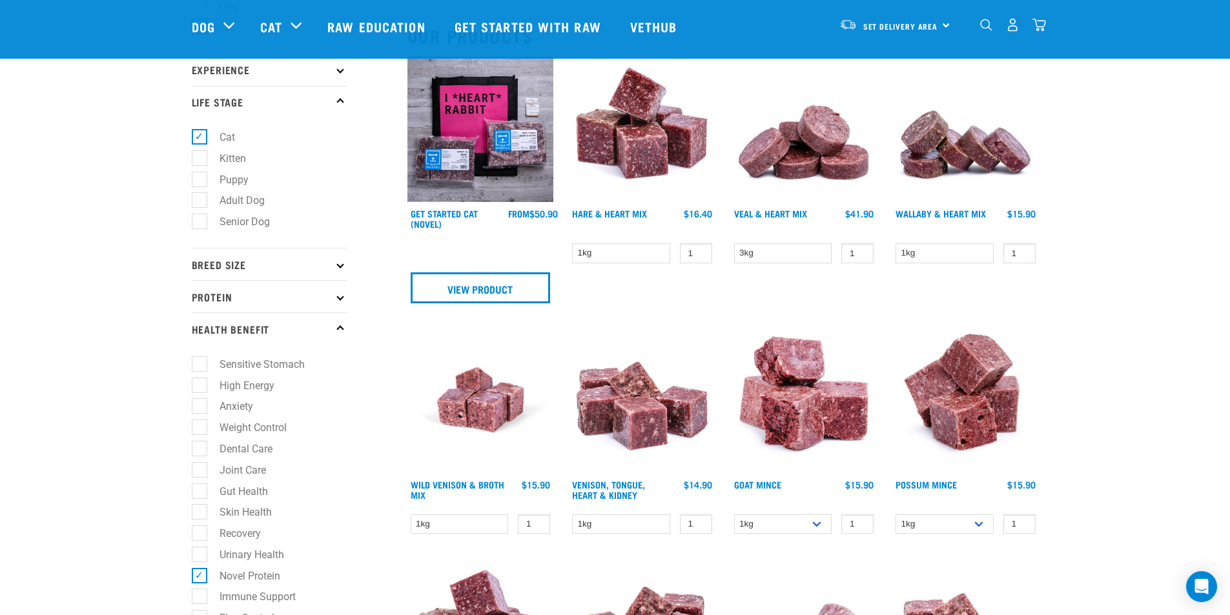
scroll to position [194, 0]
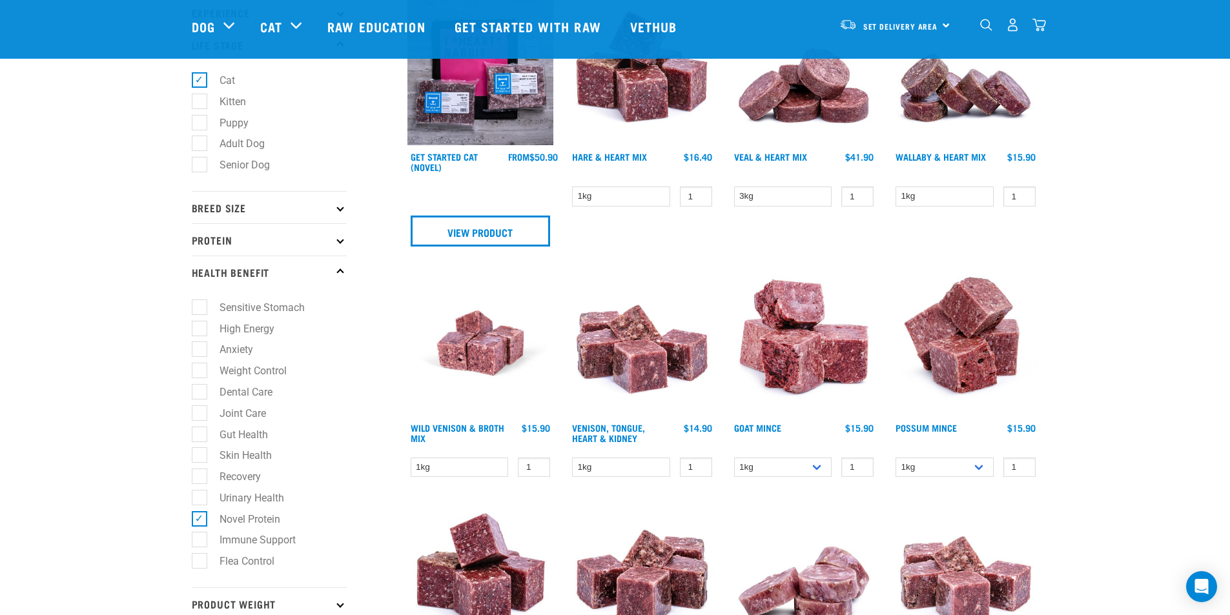
click at [199, 519] on label "Novel Protein" at bounding box center [242, 519] width 87 height 16
click at [196, 519] on input "Novel Protein" at bounding box center [196, 517] width 8 height 8
checkbox input "false"
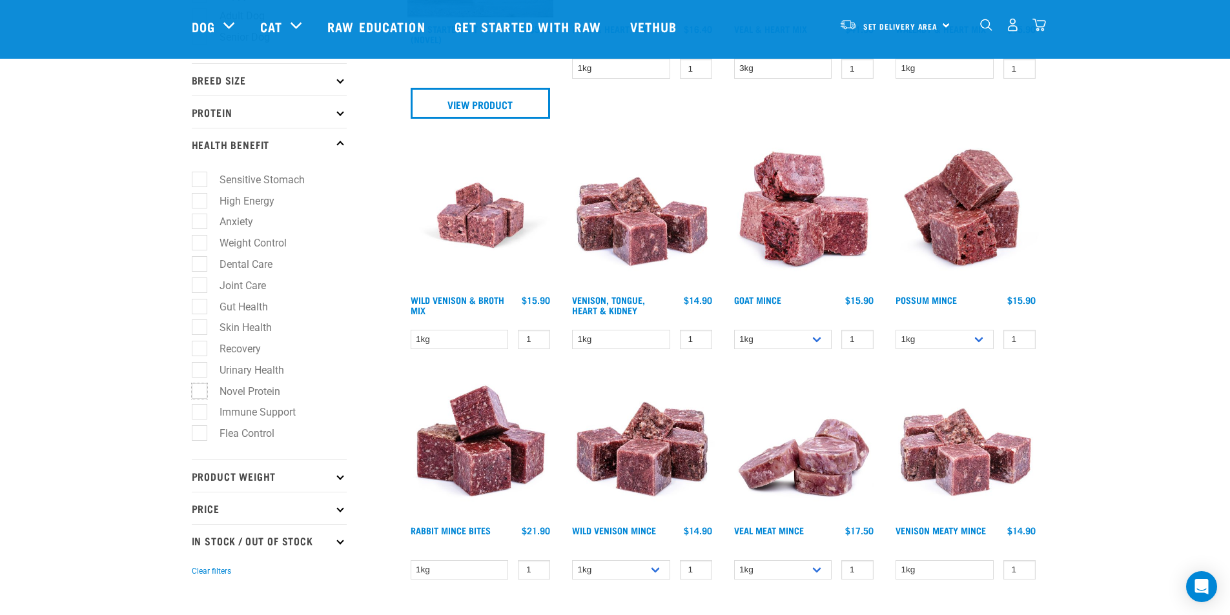
scroll to position [323, 0]
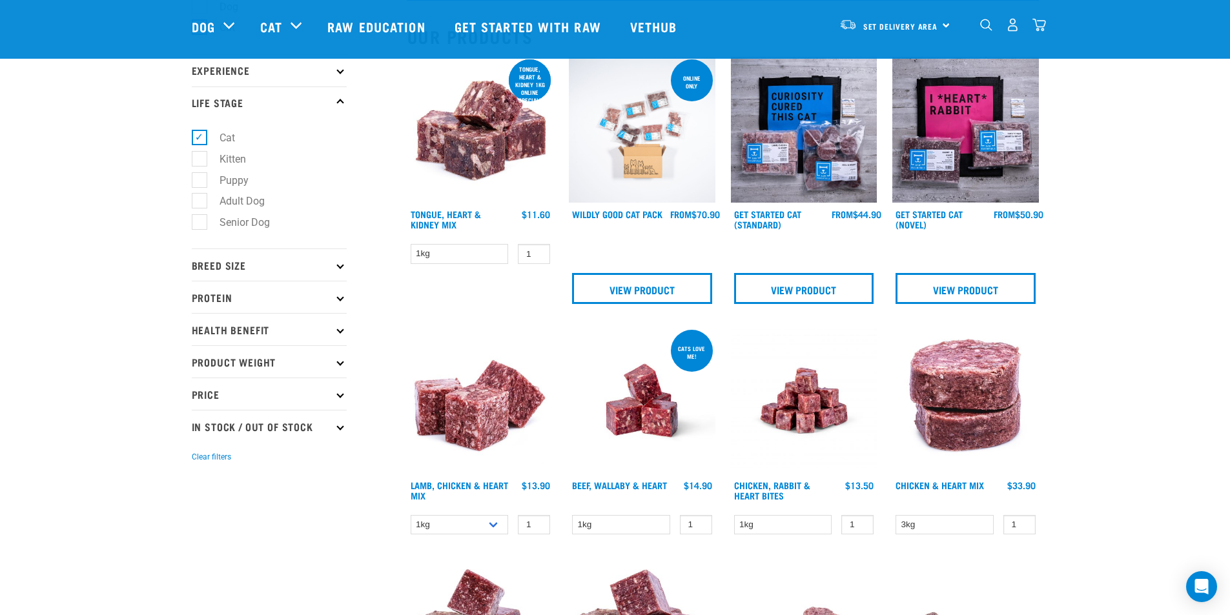
scroll to position [194, 0]
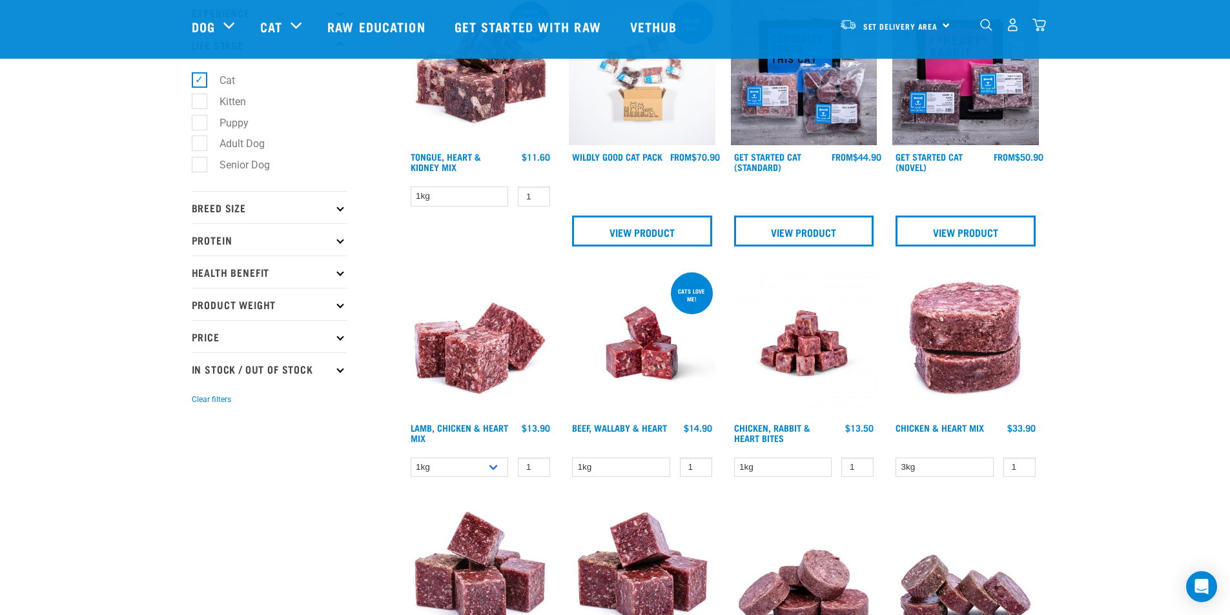
click at [223, 280] on p "Health Benefit" at bounding box center [269, 272] width 155 height 32
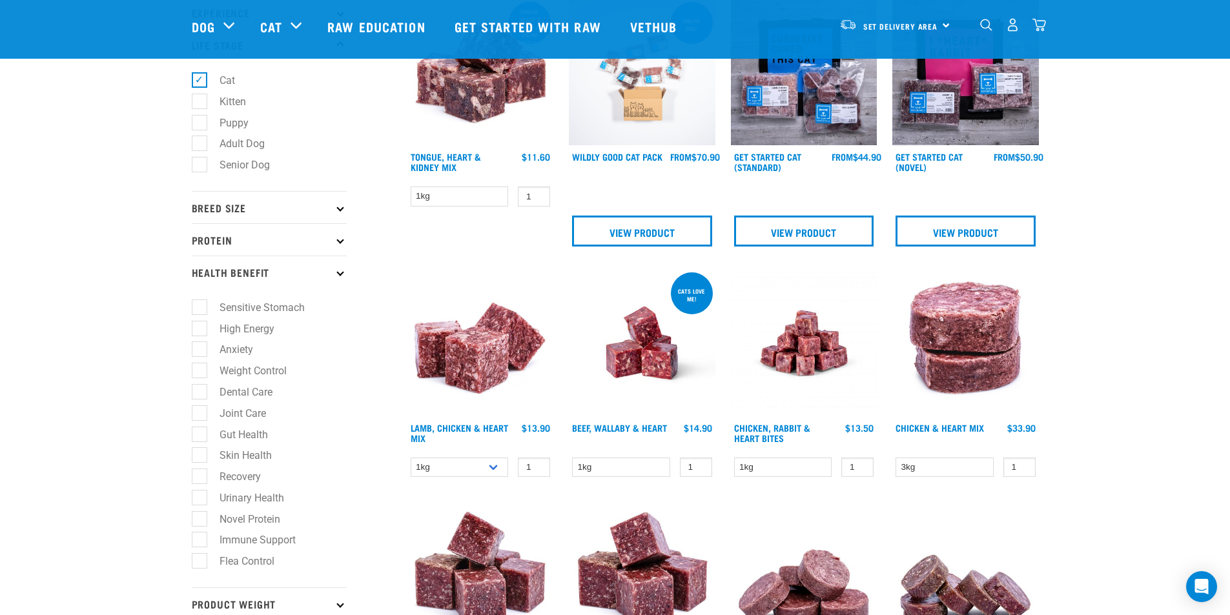
click at [199, 433] on label "Gut Health" at bounding box center [236, 435] width 74 height 16
click at [198, 433] on input "Gut Health" at bounding box center [196, 432] width 8 height 8
checkbox input "true"
click at [199, 417] on label "Joint Care" at bounding box center [235, 413] width 72 height 16
click at [196, 415] on input "Joint Care" at bounding box center [196, 411] width 8 height 8
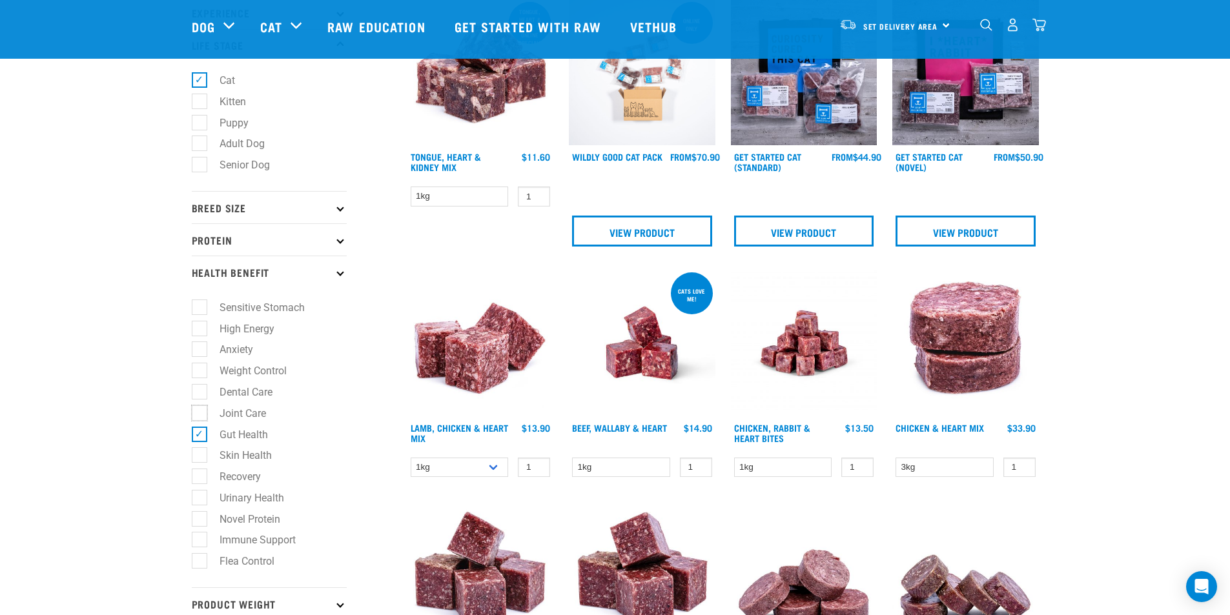
checkbox input "true"
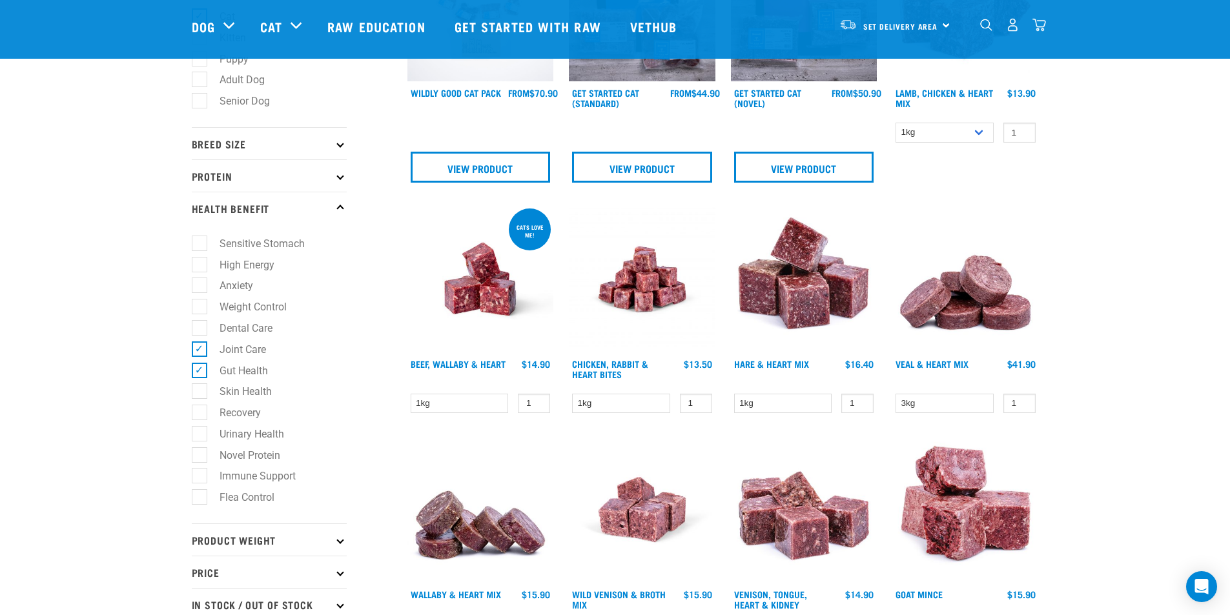
scroll to position [129, 0]
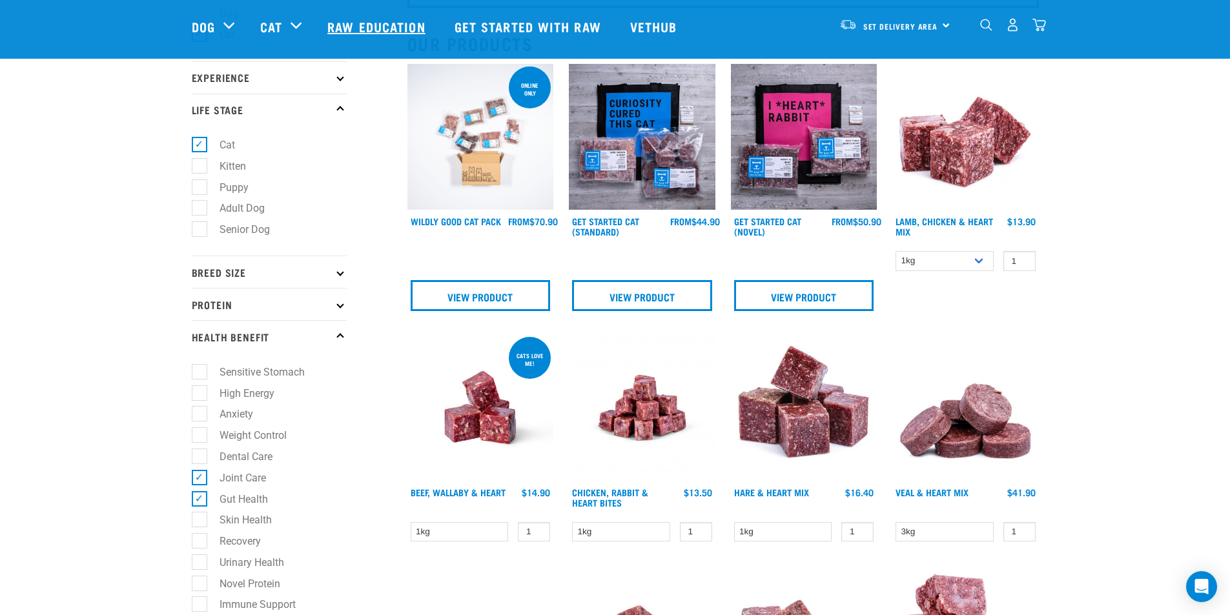
click at [363, 25] on link "Raw Education" at bounding box center [377, 27] width 127 height 52
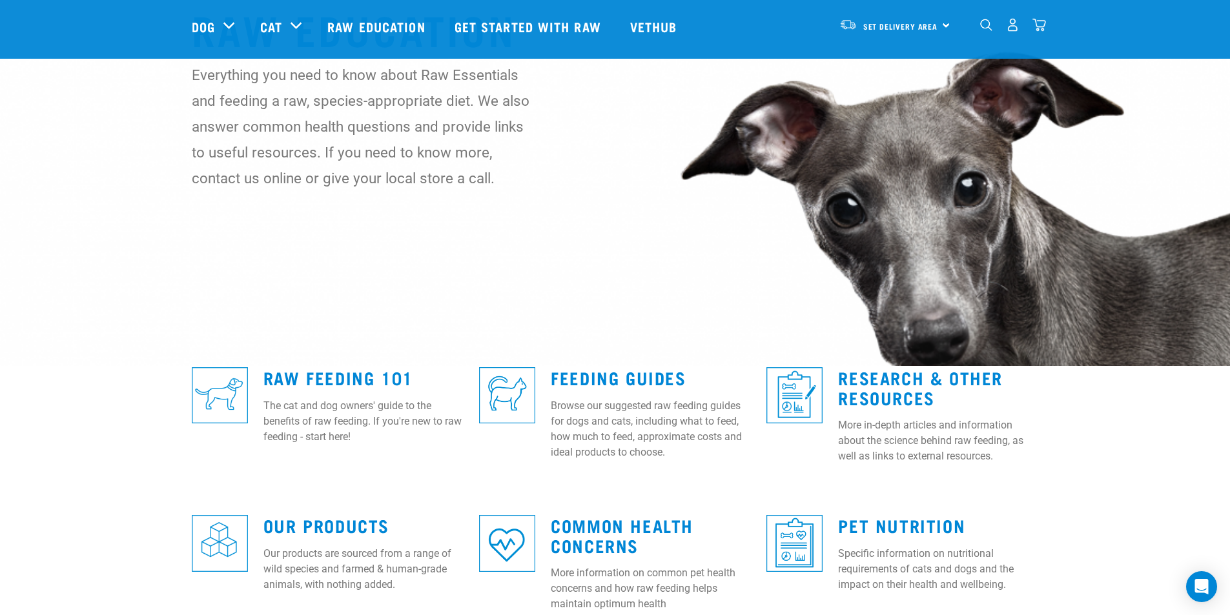
scroll to position [194, 0]
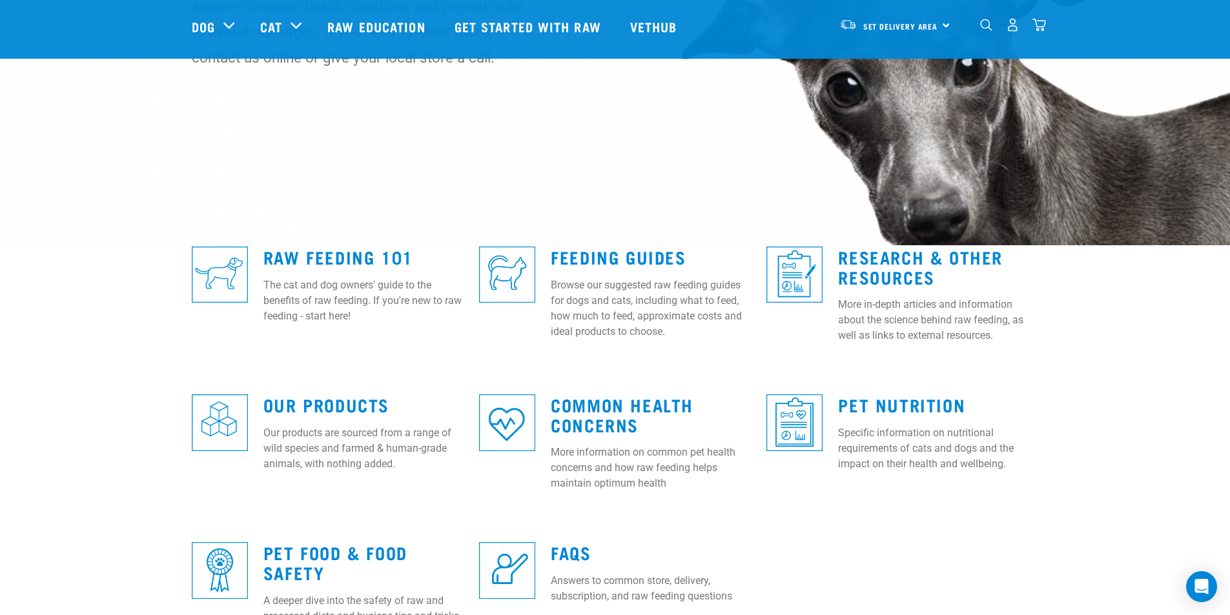
click at [518, 258] on img at bounding box center [507, 275] width 56 height 56
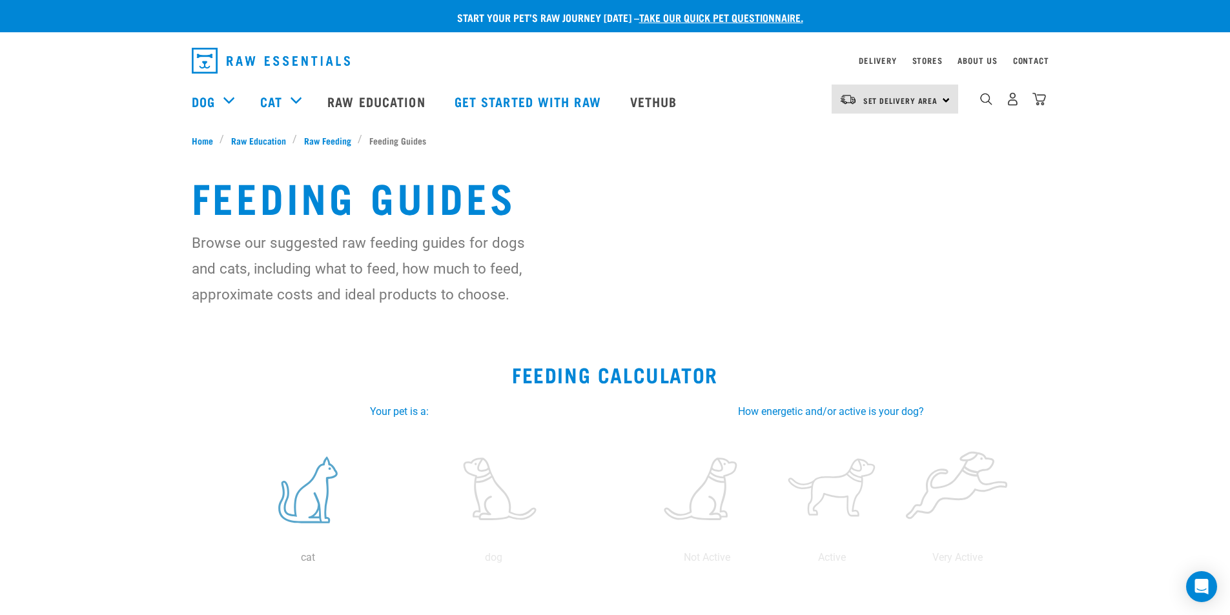
click at [318, 500] on label at bounding box center [308, 490] width 180 height 110
click at [216, 561] on input "radio" at bounding box center [216, 561] width 0 height 0
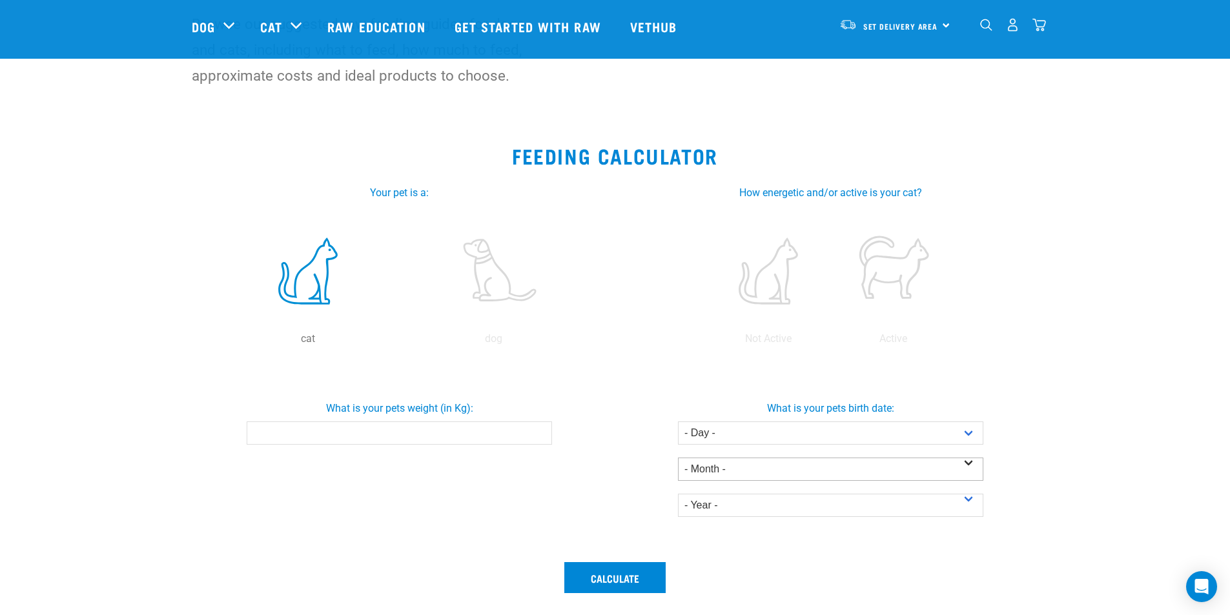
scroll to position [129, 0]
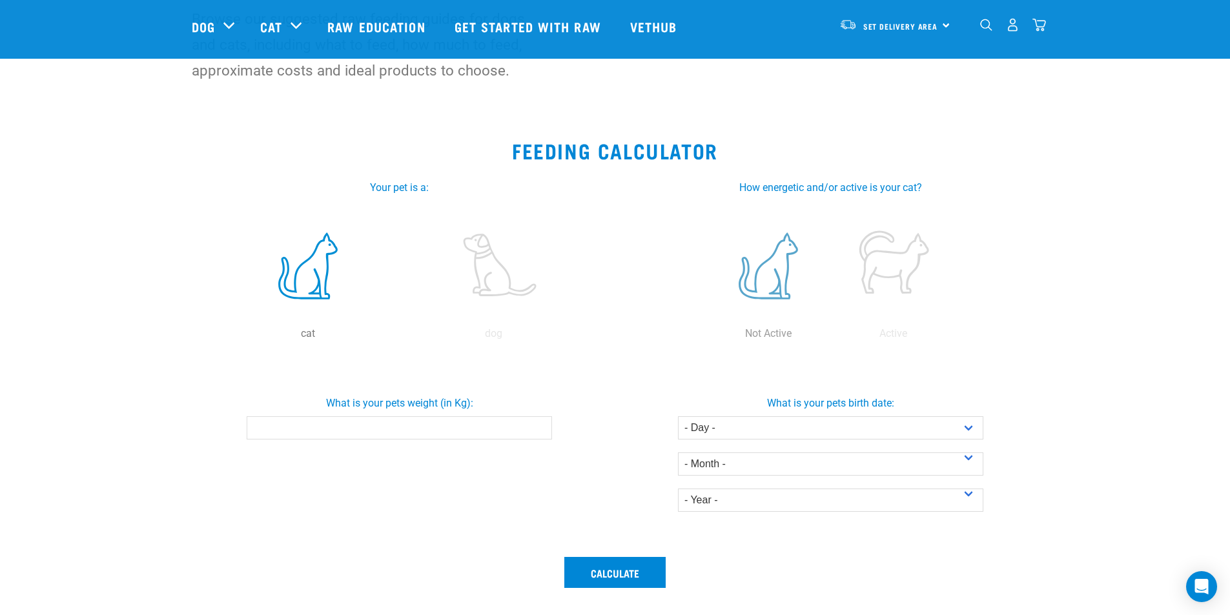
click at [773, 276] on label at bounding box center [768, 266] width 120 height 110
click at [706, 337] on input "radio" at bounding box center [706, 337] width 0 height 0
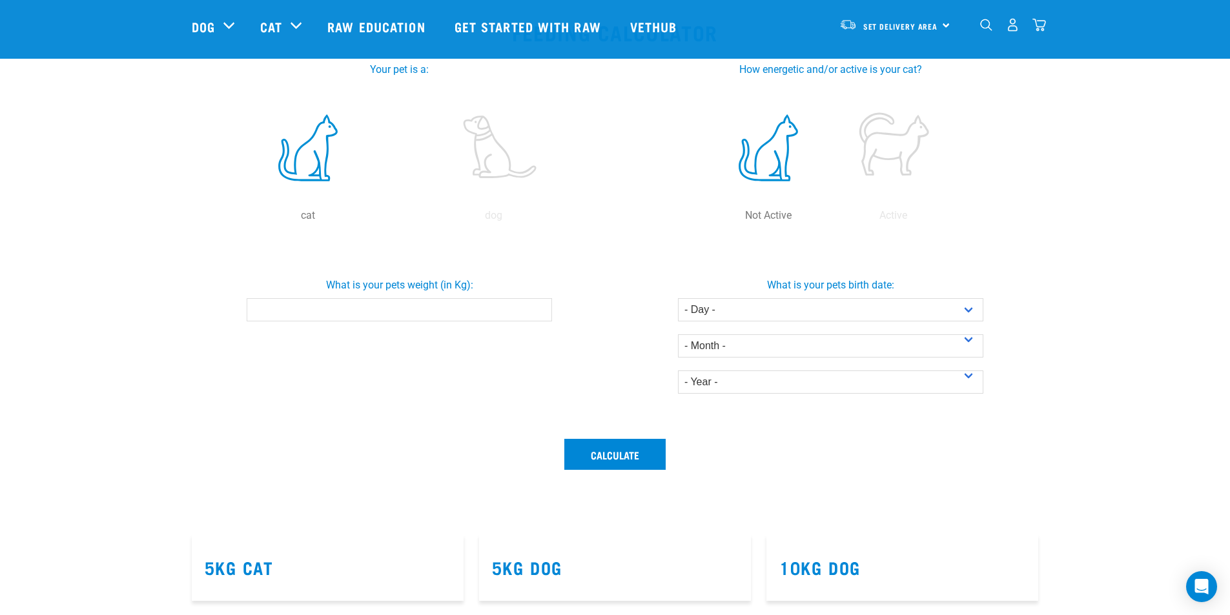
scroll to position [258, 0]
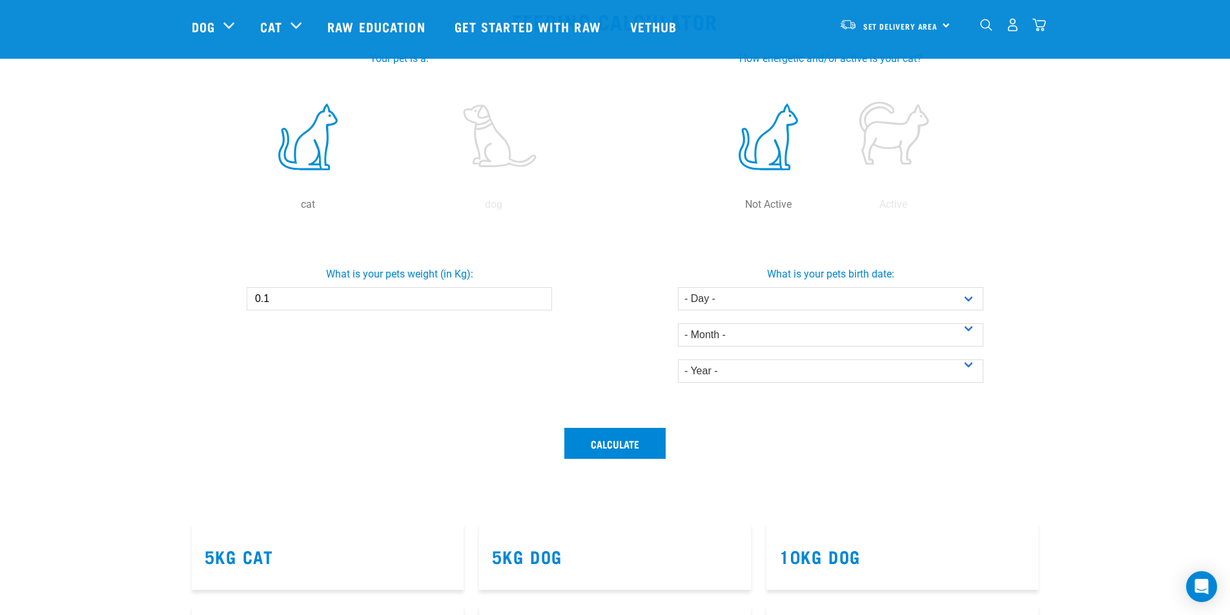
click at [538, 298] on input "0.1" at bounding box center [399, 298] width 305 height 23
click at [538, 298] on input "0.2" at bounding box center [399, 298] width 305 height 23
click at [538, 298] on input "0.3" at bounding box center [399, 298] width 305 height 23
click at [538, 298] on input "0.5" at bounding box center [399, 298] width 305 height 23
click at [538, 298] on input "0.6" at bounding box center [399, 298] width 305 height 23
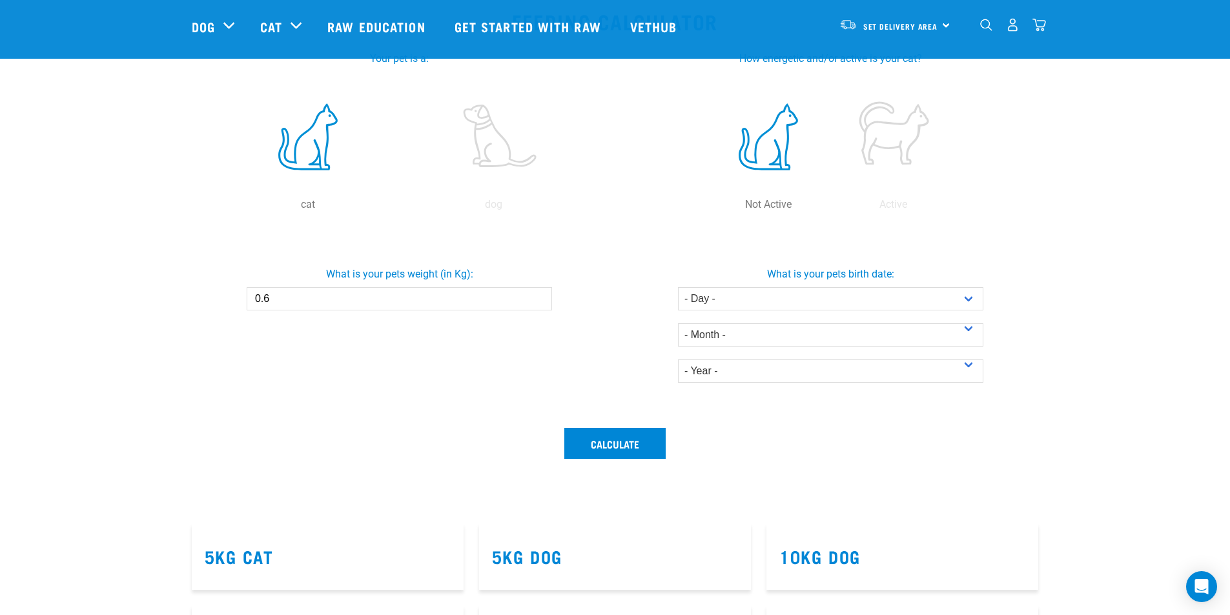
drag, startPoint x: 331, startPoint y: 303, endPoint x: 169, endPoint y: 288, distance: 162.1
click at [181, 288] on div "What is your pets weight (in Kg): 0.6" at bounding box center [399, 283] width 436 height 54
drag, startPoint x: 235, startPoint y: 303, endPoint x: 206, endPoint y: 301, distance: 29.1
click at [206, 301] on div "What is your pets weight (in Kg): 7" at bounding box center [399, 283] width 436 height 54
type input "6"
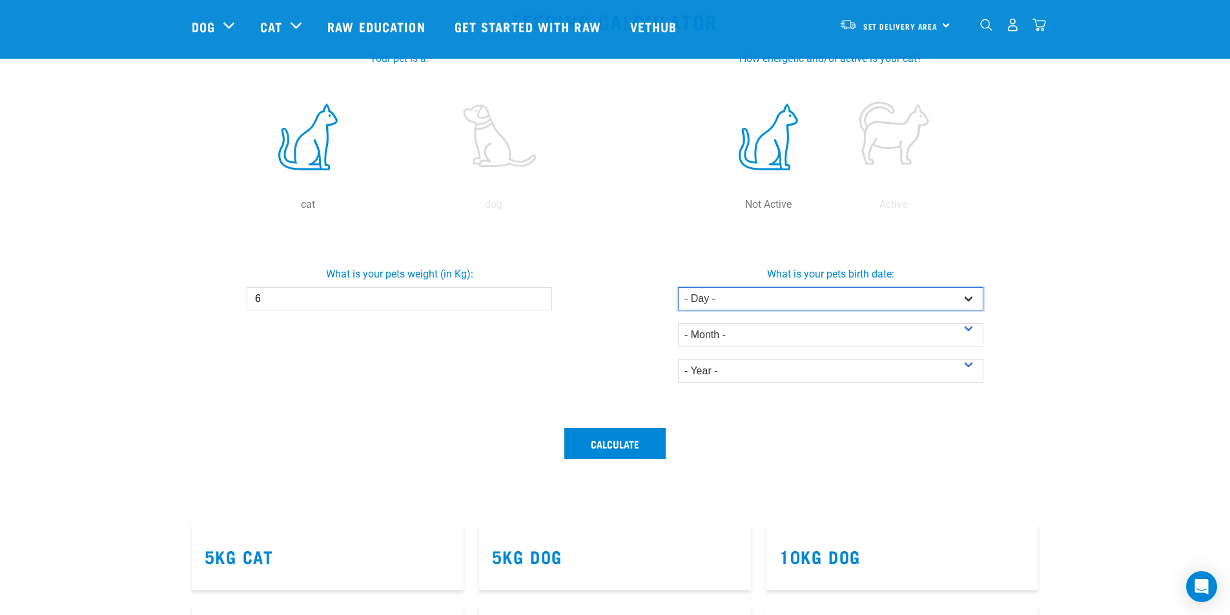
click at [967, 299] on select "- Day - 1 2 3 4 5 6 7 8 9 10 11 12 13 14 15 16 17 18 19 20 21 22 23 24 25 26 27" at bounding box center [830, 298] width 305 height 23
select select "1"
click at [678, 287] on select "- Day - 1 2 3 4 5 6 7 8 9 10 11 12 13 14 15 16 17 18 19 20 21 22 23 24 25 26 27" at bounding box center [830, 298] width 305 height 23
click at [972, 335] on select "- Month - January February March April May June July August September October N…" at bounding box center [830, 334] width 305 height 23
click at [678, 323] on select "- Month - January February March April May June July August September October N…" at bounding box center [830, 334] width 305 height 23
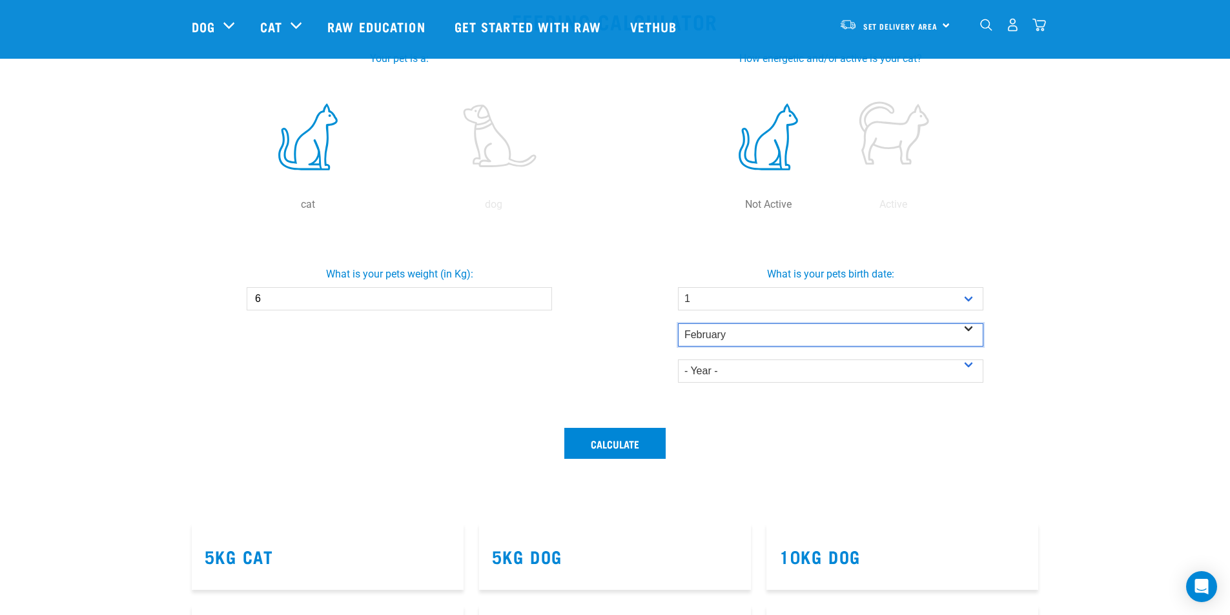
drag, startPoint x: 913, startPoint y: 332, endPoint x: 871, endPoint y: 340, distance: 43.3
click at [913, 332] on select "- Month - January February March April May June July August September October N…" at bounding box center [830, 334] width 305 height 23
select select "January"
click at [678, 323] on select "- Month - January February March April May June July August September October N…" at bounding box center [830, 334] width 305 height 23
click at [769, 369] on select "- Year - 2025 2024 2023 2022 2021 2020 2019 2018 2017 2016 2015 2014" at bounding box center [830, 371] width 305 height 23
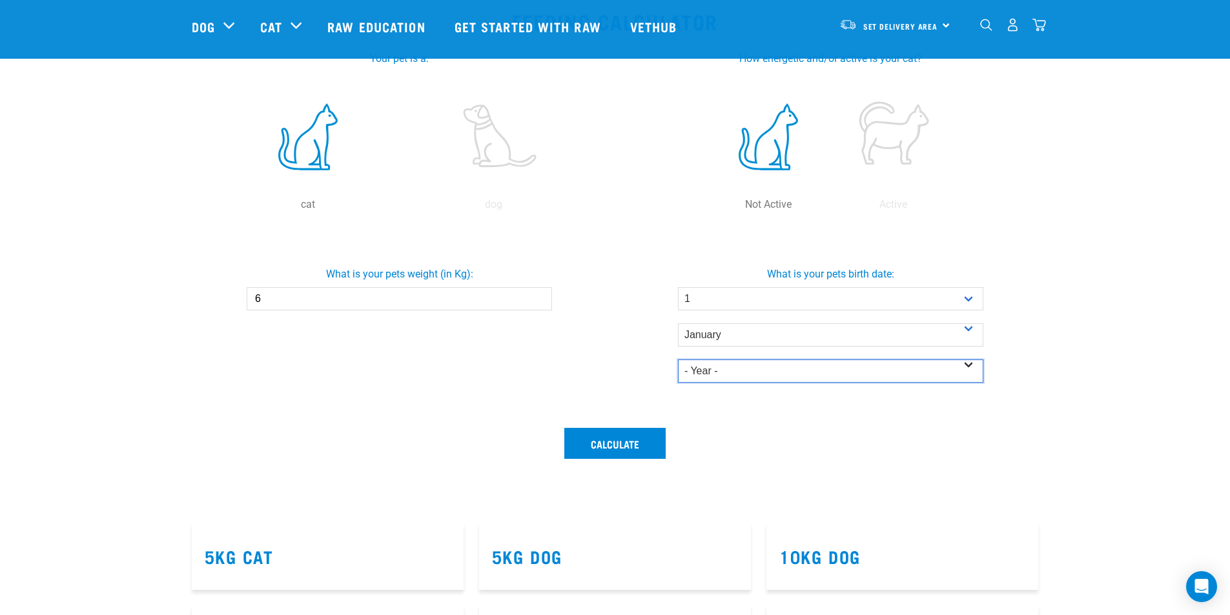
select select "2012"
click at [678, 360] on select "- Year - 2025 2024 2023 2022 2021 2020 2019 2018 2017 2016 2015 2014" at bounding box center [830, 371] width 305 height 23
click at [609, 457] on button "Calculate" at bounding box center [614, 443] width 101 height 31
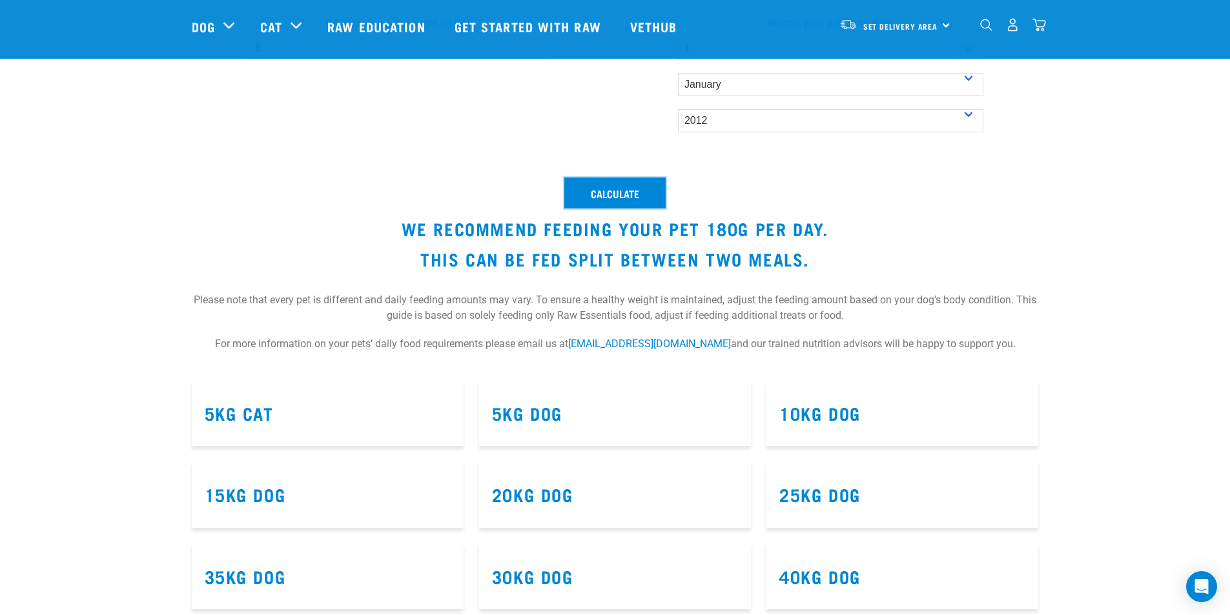
scroll to position [516, 0]
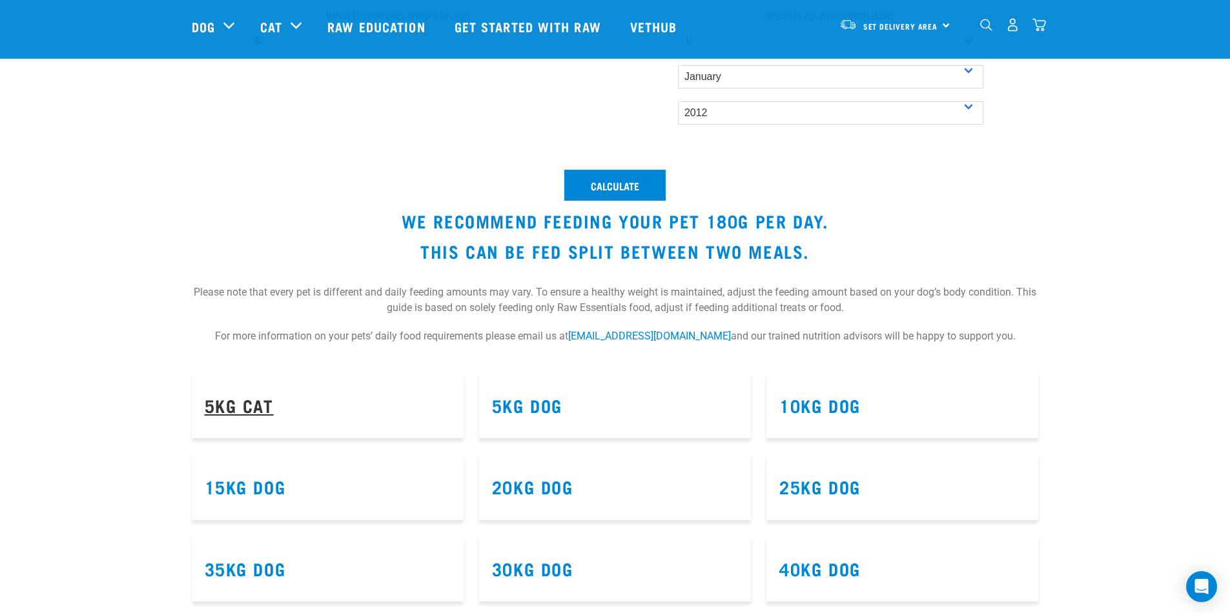
click at [224, 407] on link "5kg Cat" at bounding box center [239, 405] width 69 height 10
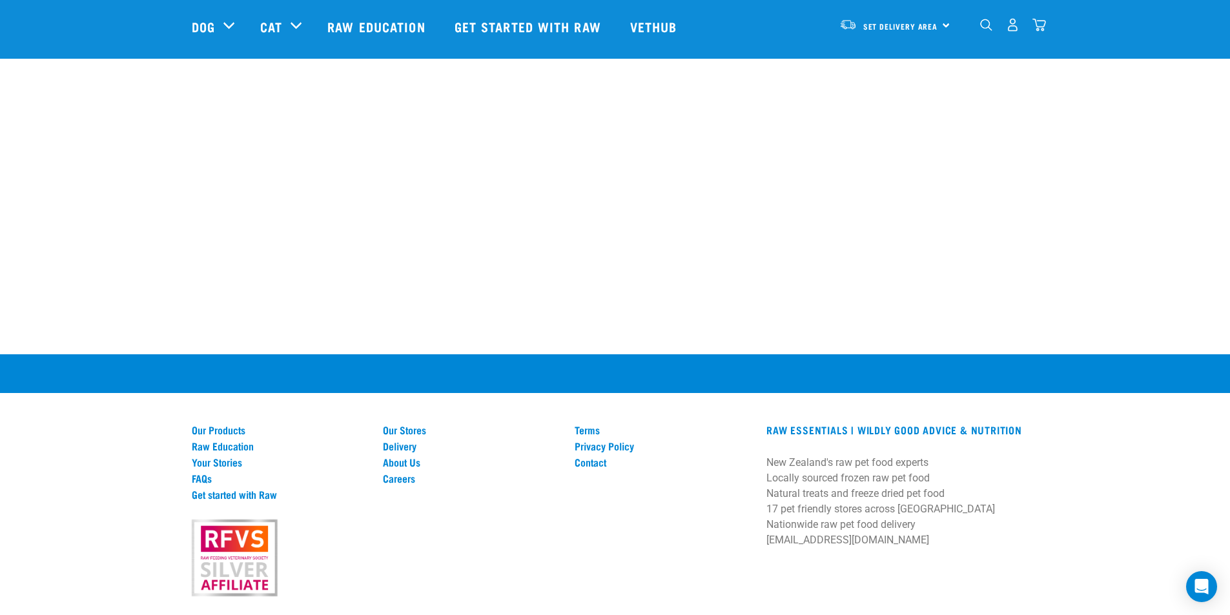
scroll to position [1097, 0]
